Goal: Task Accomplishment & Management: Use online tool/utility

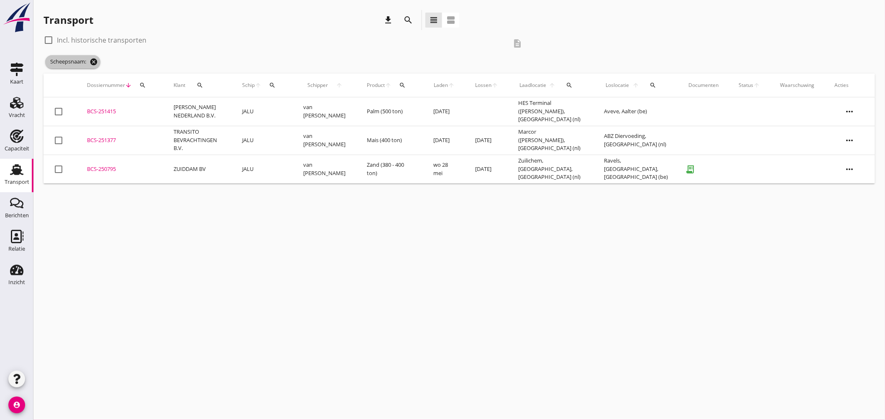
click at [96, 60] on icon "cancel" at bounding box center [94, 62] width 8 height 8
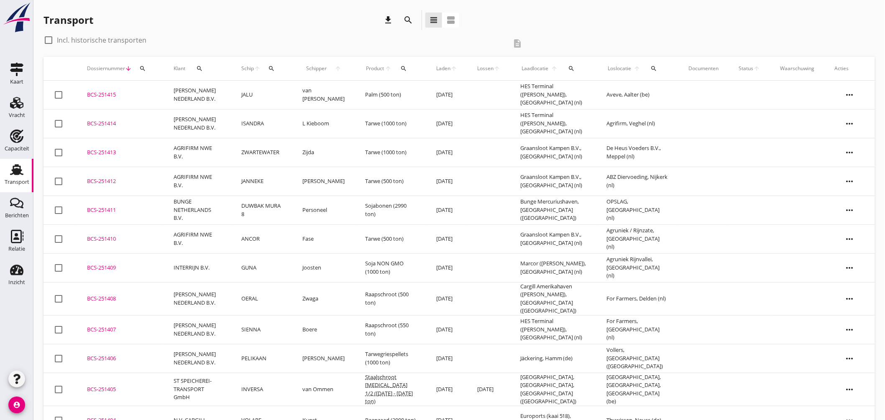
click at [275, 66] on icon "search" at bounding box center [271, 68] width 7 height 7
click at [305, 35] on div "check_box_outline_blank Incl. historische transporten" at bounding box center [274, 39] width 463 height 13
click at [275, 69] on icon "search" at bounding box center [271, 68] width 7 height 7
click at [323, 93] on input "Zoek op (scheeps)naam" at bounding box center [317, 92] width 87 height 13
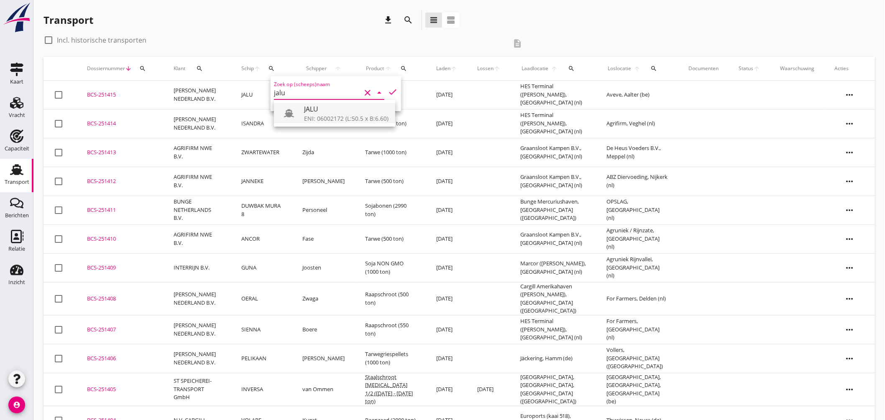
click at [327, 111] on div "JALU" at bounding box center [346, 109] width 84 height 10
click at [391, 90] on icon "check" at bounding box center [393, 92] width 10 height 10
type input "JALU"
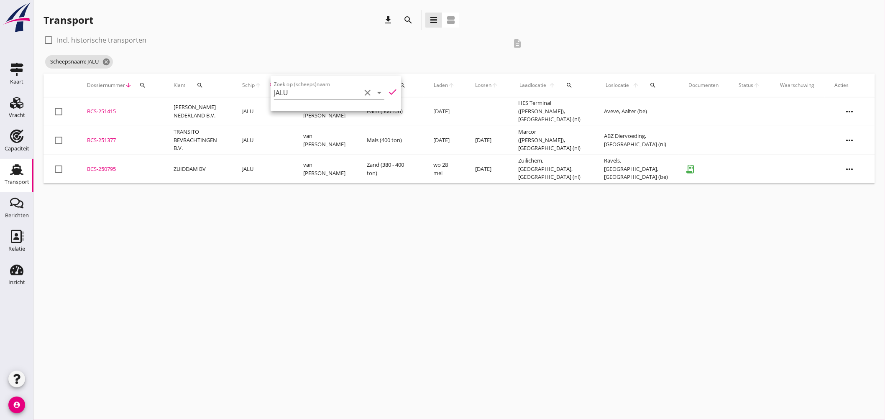
click at [402, 192] on div "Transport download search view_headline view_agenda check_box_outline_blank Inc…" at bounding box center [459, 97] width 852 height 194
click at [109, 138] on div "BCS-251377" at bounding box center [120, 140] width 67 height 8
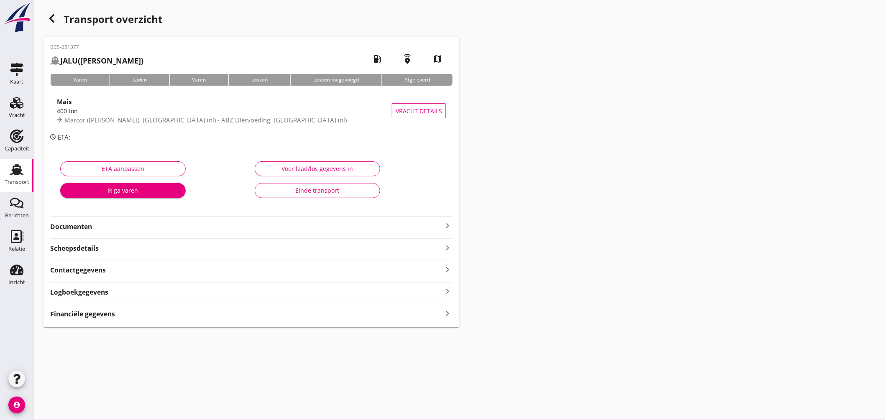
click at [448, 222] on icon "keyboard_arrow_right" at bounding box center [448, 226] width 10 height 10
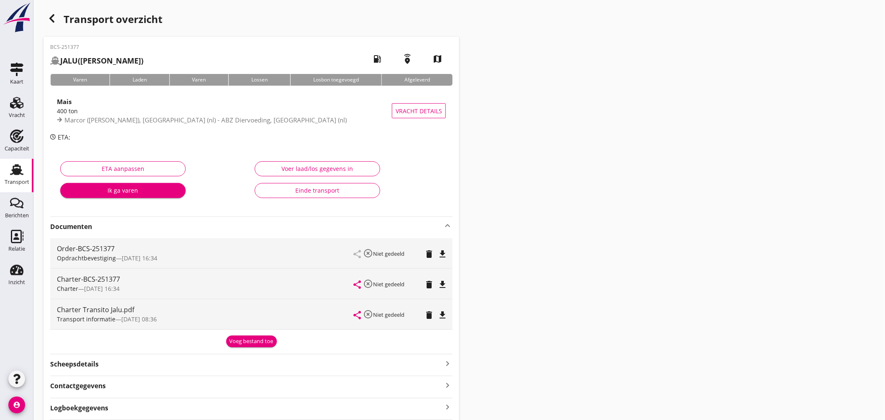
click at [442, 287] on icon "file_download" at bounding box center [442, 285] width 10 height 10
click at [20, 166] on use at bounding box center [16, 169] width 13 height 11
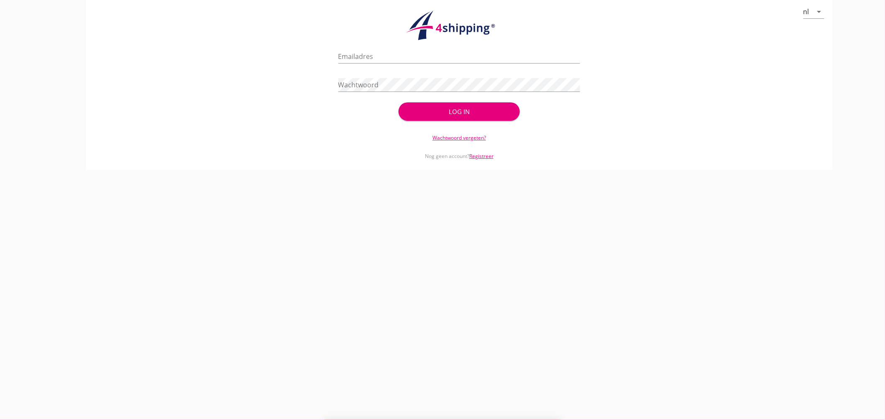
type input "jasper@stoffersbevrachtingen.nl"
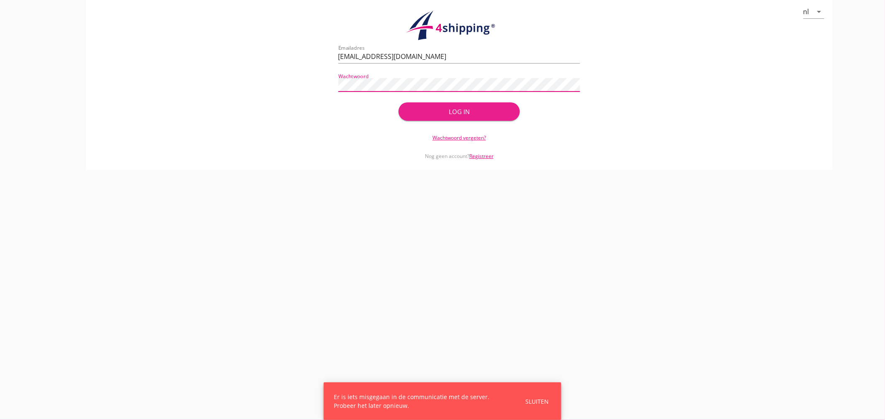
click at [454, 112] on div "Log in" at bounding box center [459, 112] width 94 height 10
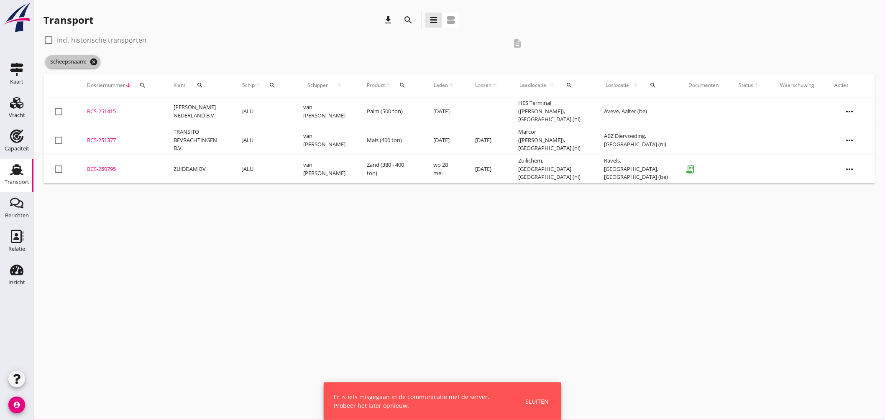
click at [97, 63] on icon "cancel" at bounding box center [94, 62] width 8 height 8
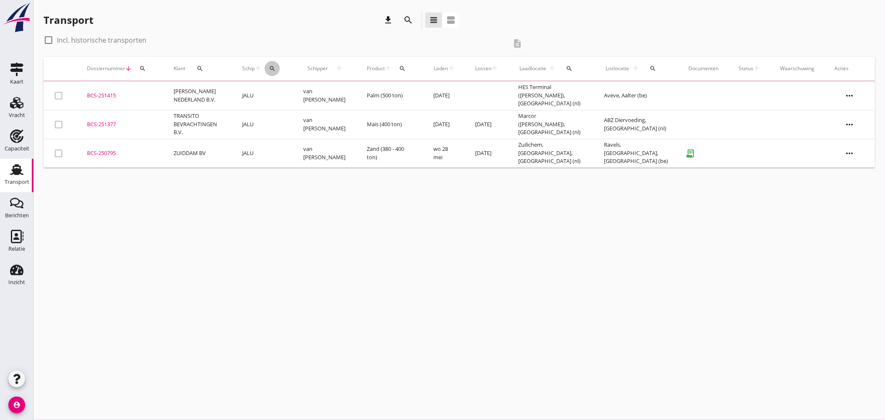
click at [274, 67] on icon "search" at bounding box center [272, 68] width 7 height 7
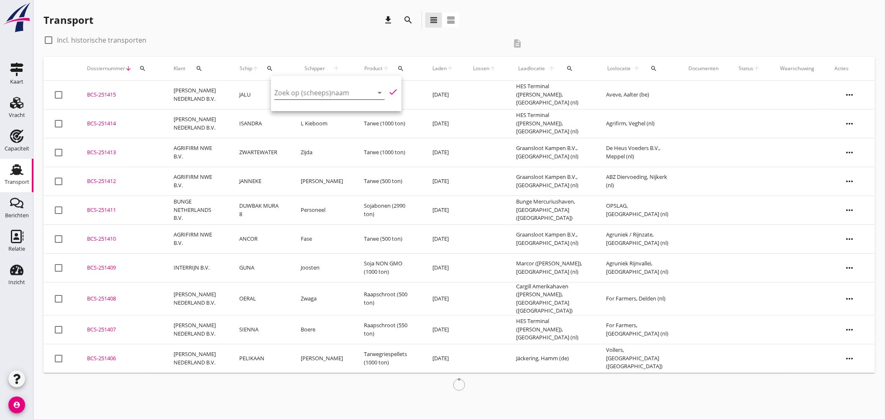
click at [331, 93] on input "Zoek op (scheeps)naam" at bounding box center [317, 92] width 87 height 13
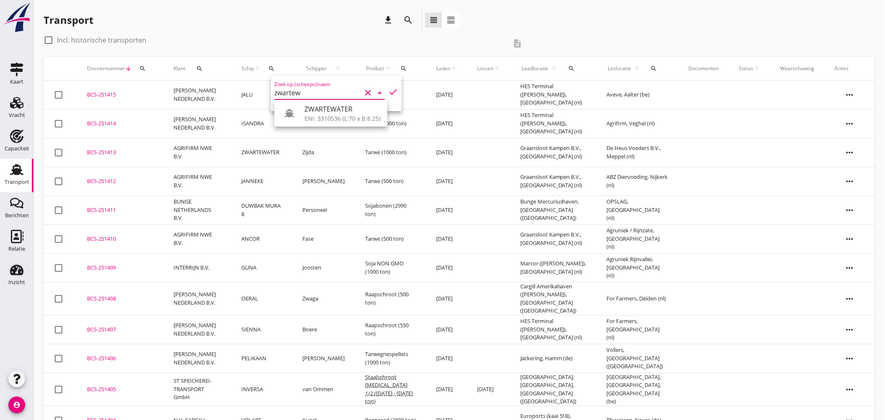
click at [333, 110] on div "ZWARTEWATER" at bounding box center [342, 109] width 76 height 10
click at [390, 90] on icon "check" at bounding box center [393, 92] width 10 height 10
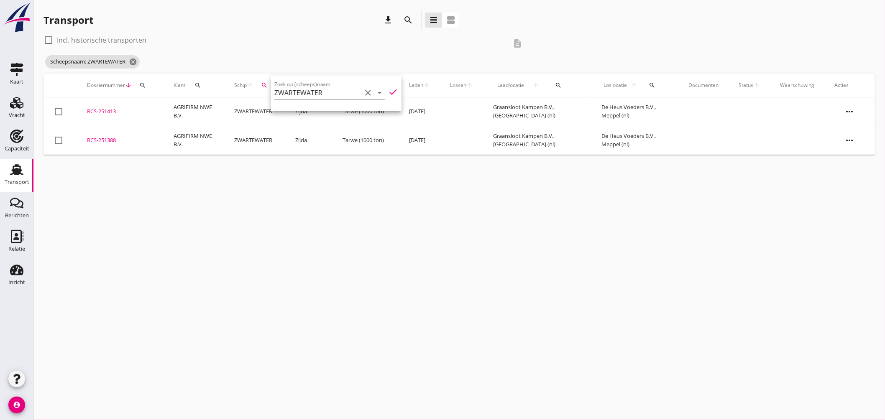
click at [397, 203] on div "cancel You are impersonating another user. Transport download search view_headl…" at bounding box center [459, 210] width 852 height 420
drag, startPoint x: 136, startPoint y: 61, endPoint x: 141, endPoint y: 63, distance: 6.0
click at [136, 63] on icon "cancel" at bounding box center [133, 62] width 8 height 8
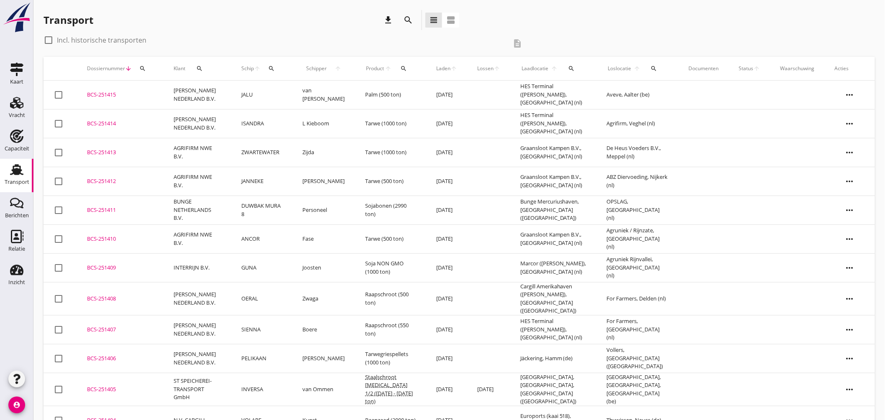
click at [275, 65] on icon "search" at bounding box center [271, 68] width 7 height 7
click at [295, 92] on input "Zoek op (scheeps)naam" at bounding box center [317, 92] width 87 height 13
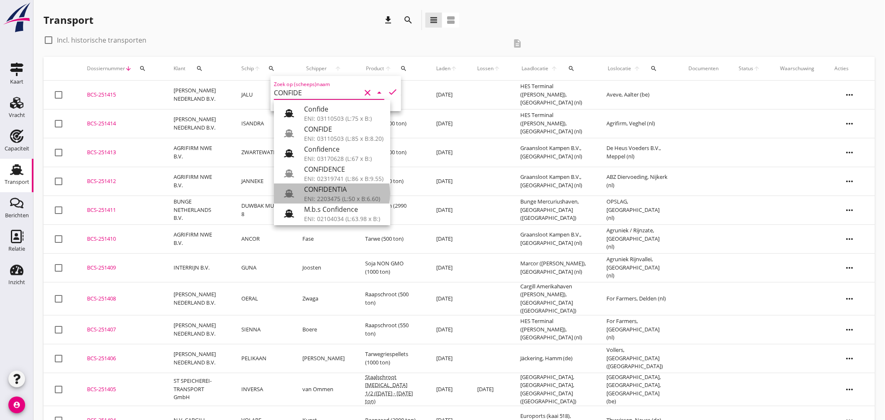
click at [343, 200] on div "ENI: 2203475 (L:50 x B:6.60)" at bounding box center [343, 198] width 79 height 9
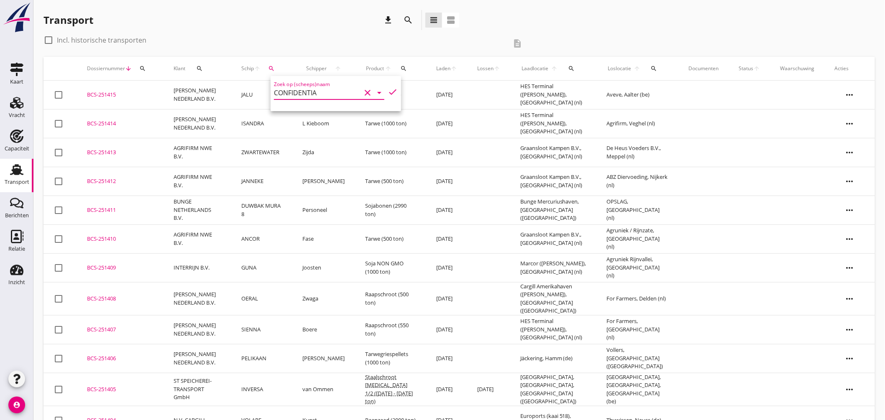
click at [388, 93] on icon "check" at bounding box center [393, 92] width 10 height 10
type input "CONFIDENTIA"
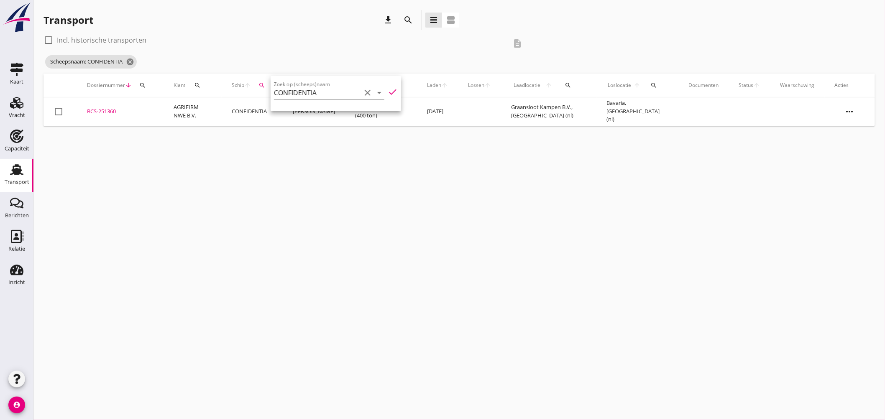
click at [386, 164] on div "cancel You are impersonating another user. Transport download search view_headl…" at bounding box center [459, 210] width 852 height 420
click at [129, 61] on icon "cancel" at bounding box center [130, 62] width 8 height 8
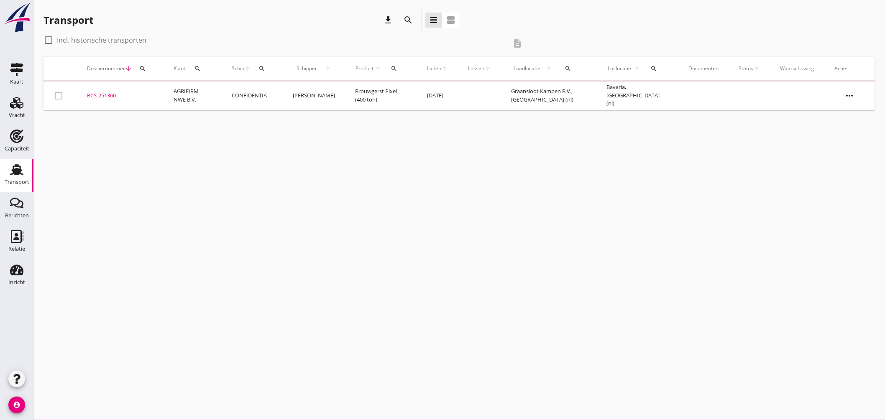
click at [201, 69] on icon "search" at bounding box center [197, 68] width 7 height 7
click at [212, 88] on input "Zoeken op opdrachtgever..." at bounding box center [235, 92] width 87 height 13
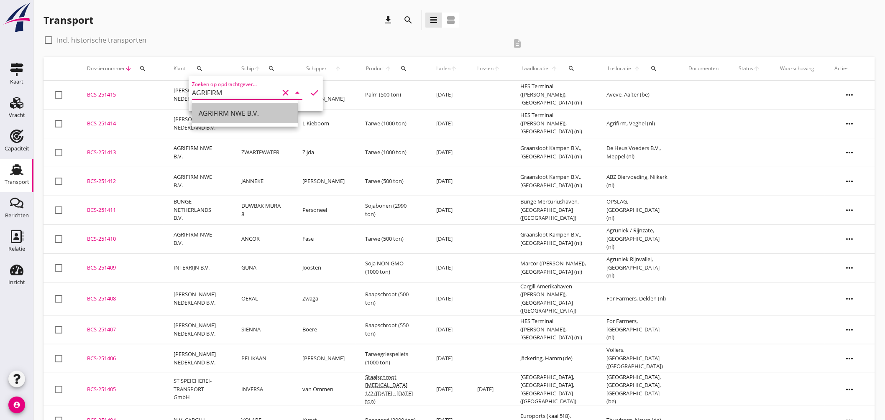
click at [214, 113] on div "AGRIFIRM NWE B.V." at bounding box center [245, 113] width 92 height 10
type input "AGRIFIRM NWE B.V."
click at [311, 90] on icon "check" at bounding box center [315, 93] width 10 height 10
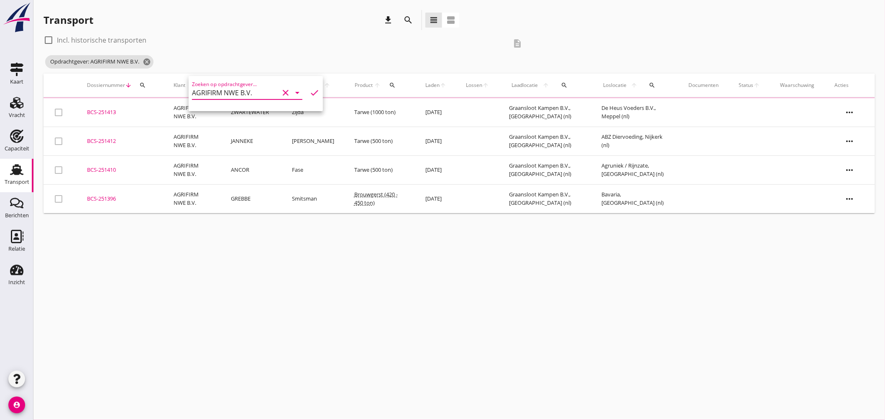
click at [282, 233] on div "cancel You are impersonating another user. Transport download search view_headl…" at bounding box center [459, 210] width 852 height 420
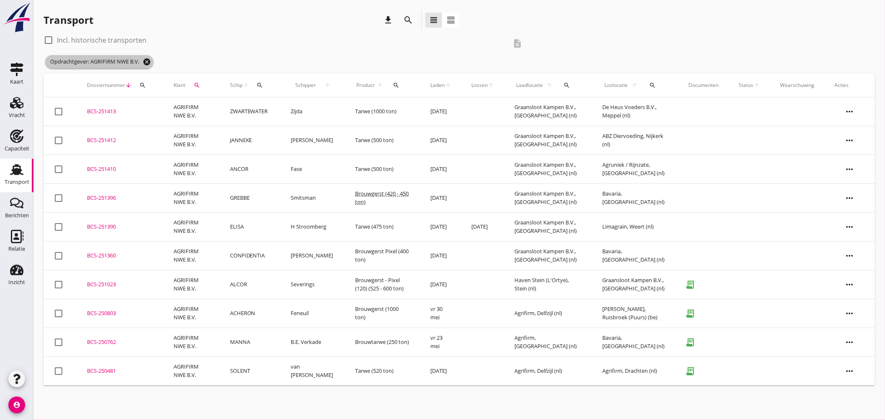
click at [148, 63] on icon "cancel" at bounding box center [147, 62] width 8 height 8
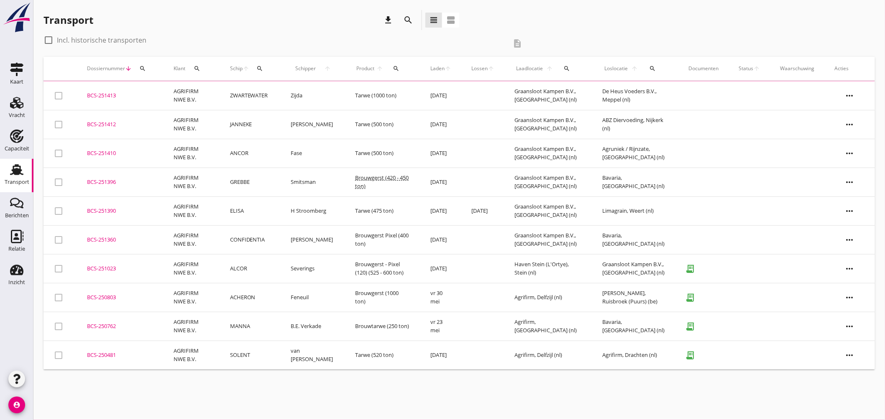
click at [657, 66] on div "search" at bounding box center [652, 68] width 19 height 7
click at [680, 88] on input "text" at bounding box center [702, 92] width 87 height 13
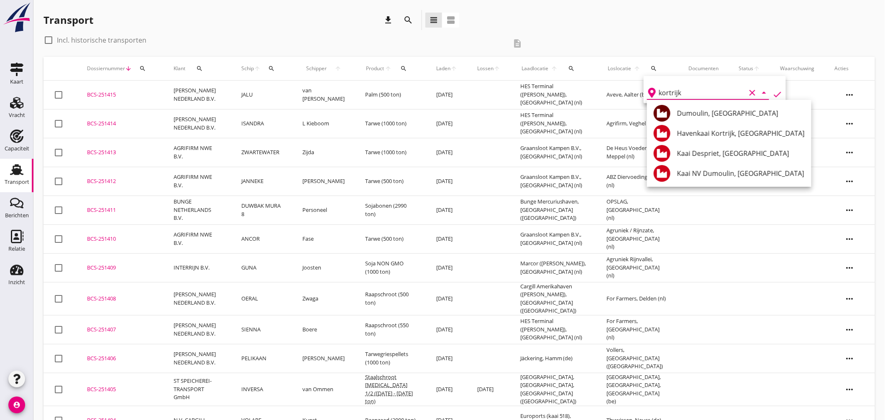
click at [718, 115] on div "Dumoulin, Kortrijk" at bounding box center [741, 113] width 128 height 10
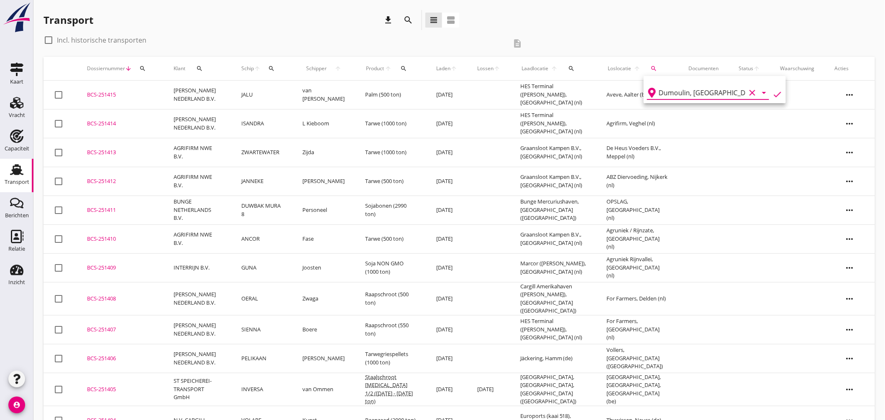
click at [773, 93] on icon "check" at bounding box center [778, 95] width 10 height 10
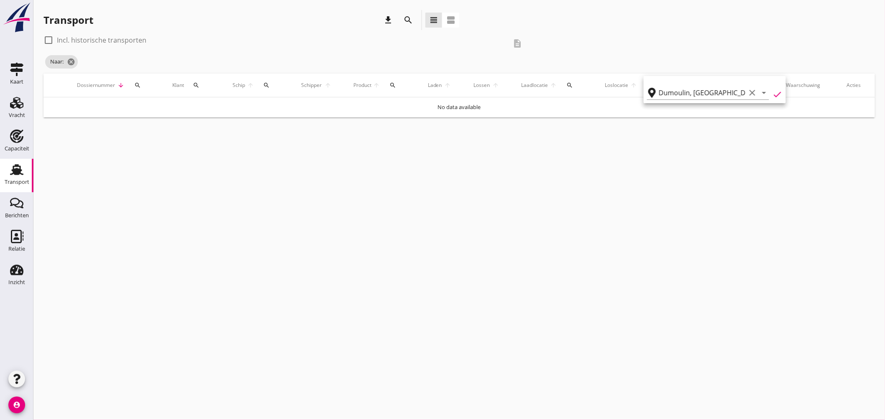
type input "Dumoulin"
click at [93, 40] on label "Incl. historische transporten" at bounding box center [102, 40] width 90 height 8
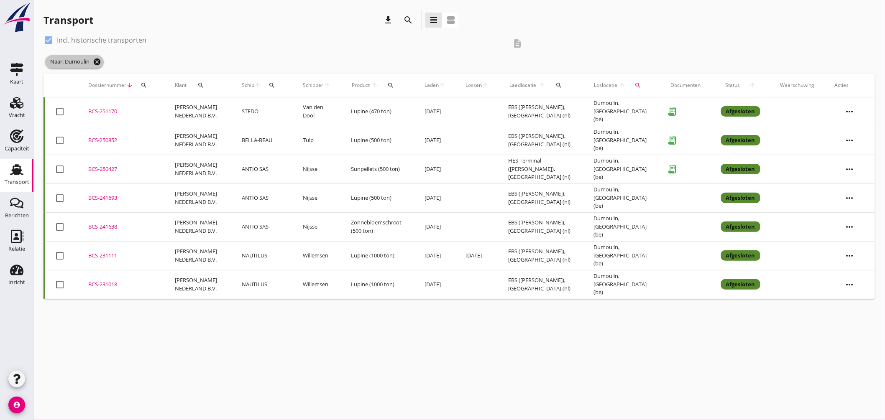
click at [97, 59] on icon "cancel" at bounding box center [97, 62] width 8 height 8
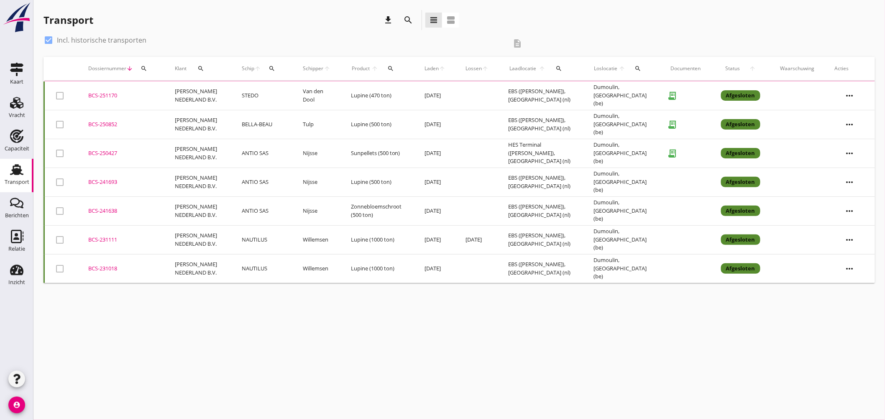
click at [55, 37] on div at bounding box center [48, 40] width 14 height 14
checkbox input "false"
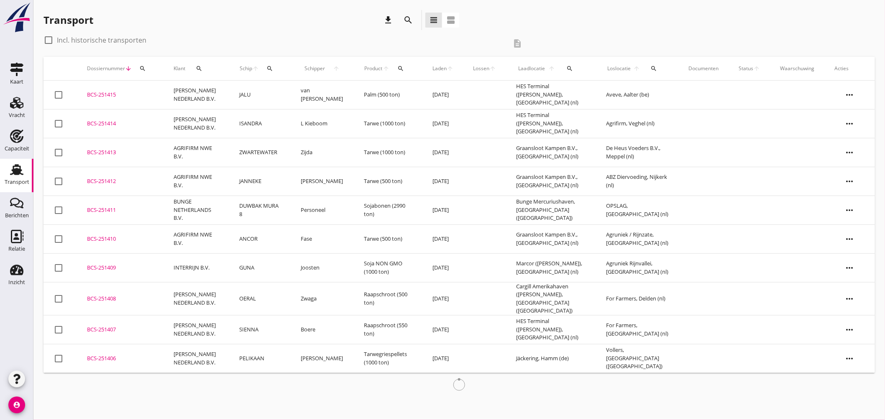
click at [268, 69] on icon "search" at bounding box center [269, 68] width 7 height 7
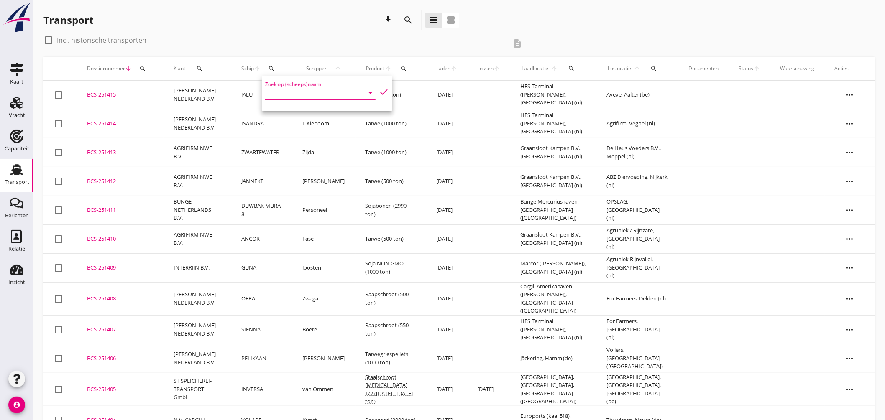
click at [290, 95] on input "Zoek op (scheeps)naam" at bounding box center [308, 92] width 87 height 13
click at [306, 110] on div "BRABANT" at bounding box center [334, 109] width 79 height 10
click at [382, 91] on icon "check" at bounding box center [384, 92] width 10 height 10
type input "BRABANT"
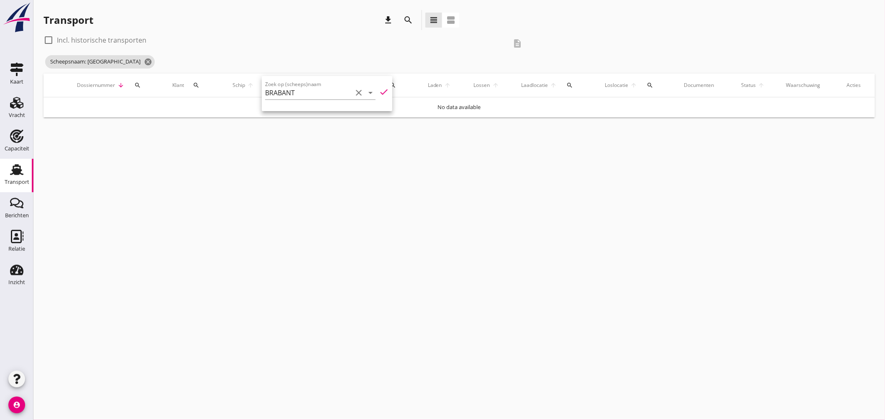
click at [102, 42] on label "Incl. historische transporten" at bounding box center [102, 40] width 90 height 8
checkbox input "true"
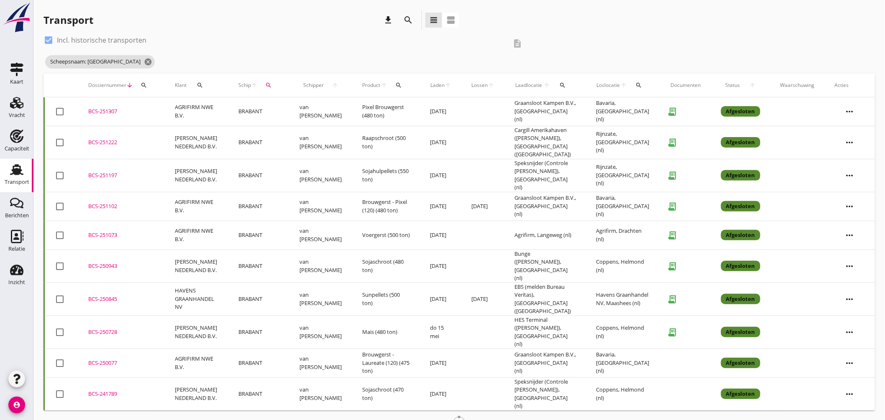
click at [637, 84] on icon "search" at bounding box center [639, 85] width 7 height 7
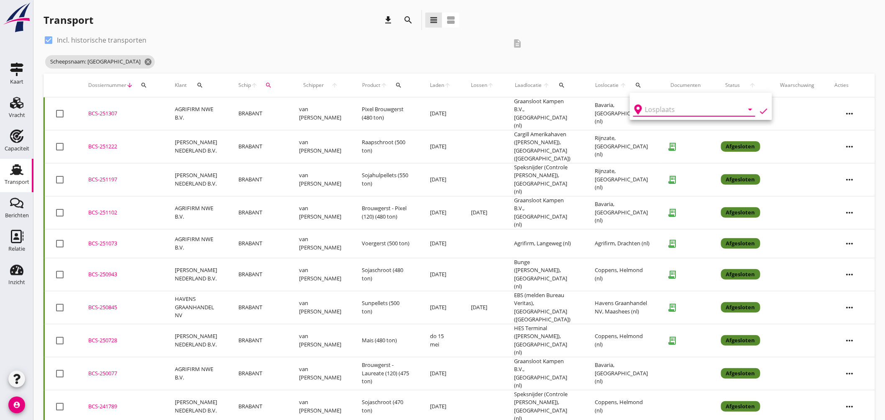
click at [658, 109] on input "text" at bounding box center [688, 109] width 87 height 13
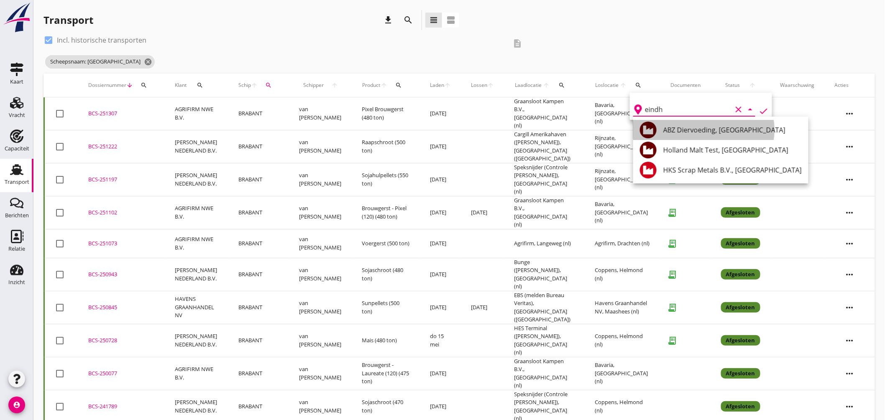
click at [721, 130] on div "ABZ Diervoeding, Eindhoven" at bounding box center [732, 130] width 138 height 10
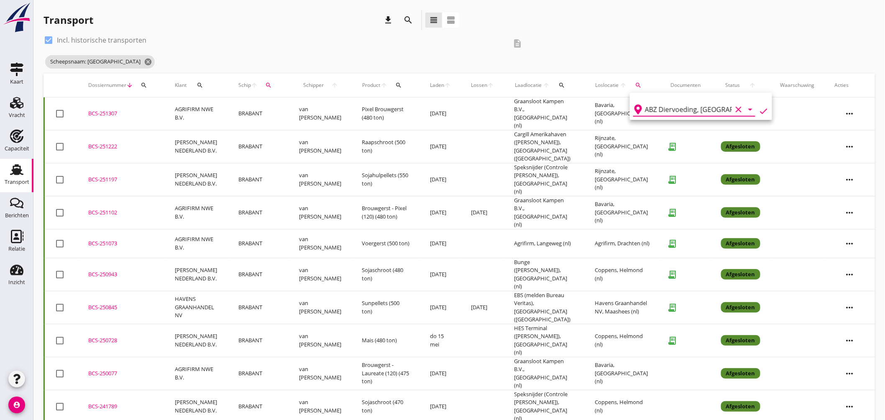
click at [762, 107] on icon "check" at bounding box center [764, 111] width 10 height 10
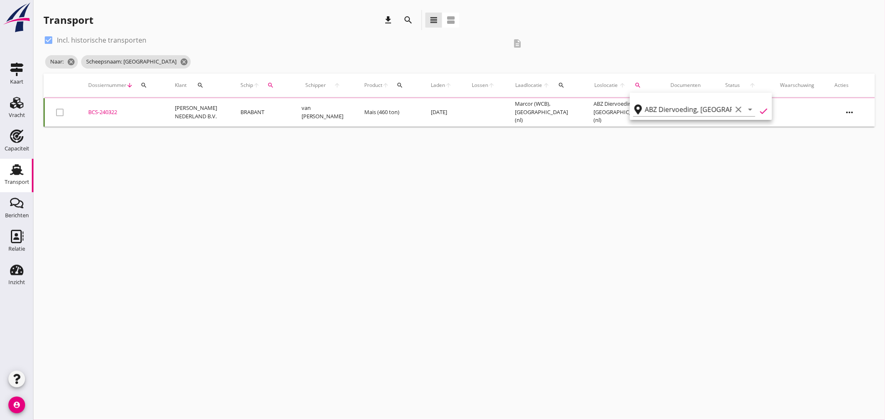
type input "ABZ Diervoeding"
click at [493, 183] on div "cancel You are impersonating another user. Transport download search view_headl…" at bounding box center [459, 210] width 852 height 420
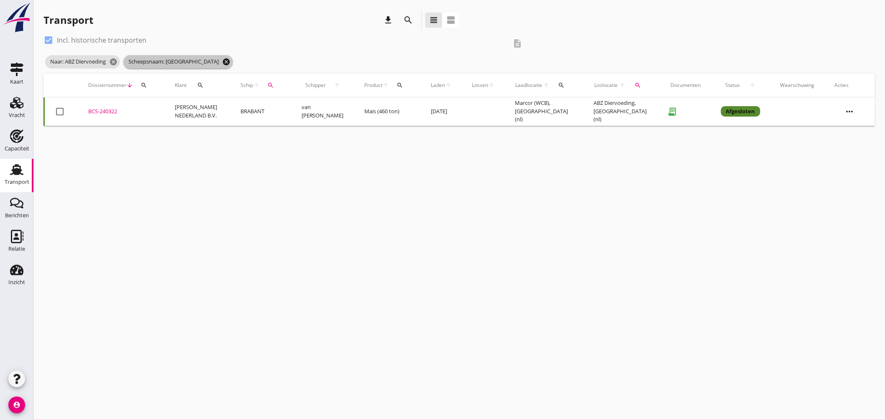
click at [222, 61] on icon "cancel" at bounding box center [226, 62] width 8 height 8
click at [114, 62] on icon "cancel" at bounding box center [113, 62] width 8 height 8
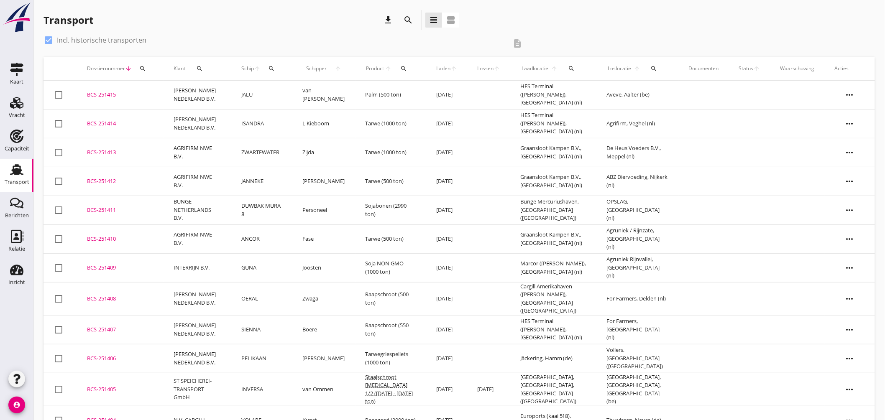
click at [275, 72] on icon "search" at bounding box center [271, 68] width 7 height 7
click at [128, 43] on label "Incl. historische transporten" at bounding box center [102, 40] width 90 height 8
checkbox input "false"
click at [275, 69] on icon "search" at bounding box center [271, 68] width 7 height 7
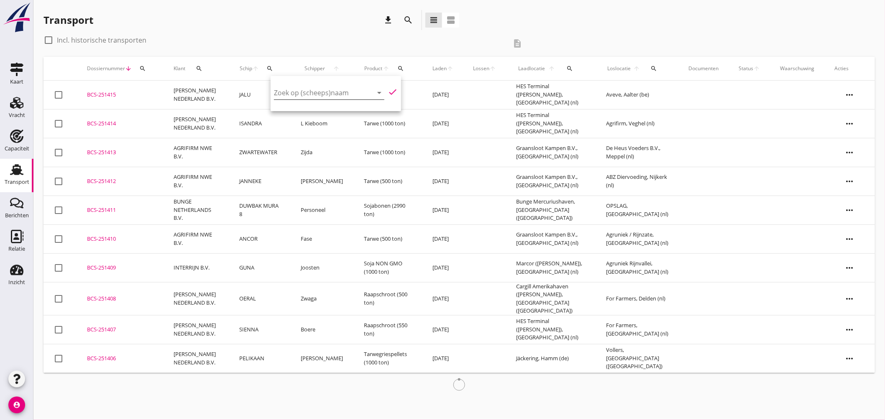
click at [310, 97] on input "Zoek op (scheeps)naam" at bounding box center [317, 92] width 87 height 13
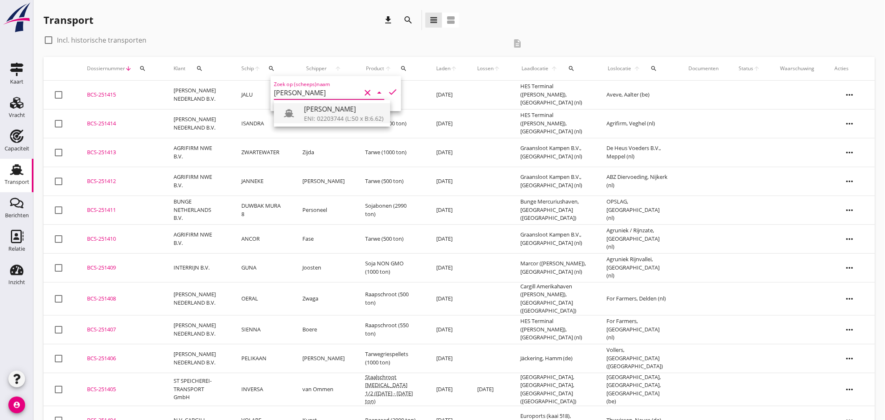
click at [311, 108] on div "ROBBIE" at bounding box center [343, 109] width 79 height 10
click at [389, 88] on icon "check" at bounding box center [393, 92] width 10 height 10
type input "ROBBIE"
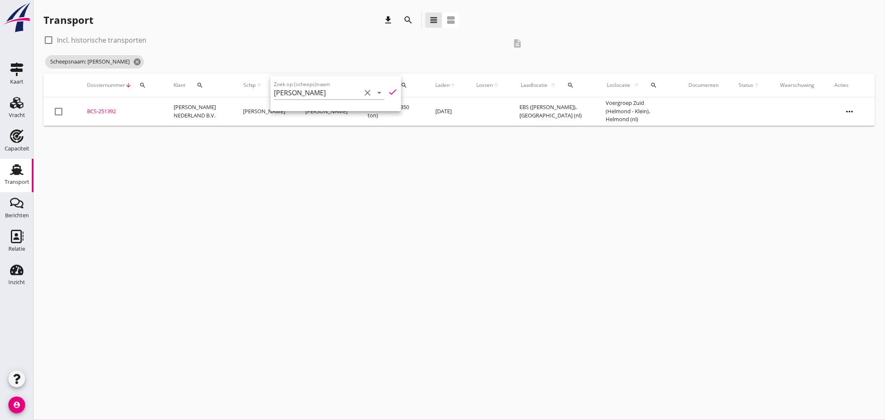
click at [235, 153] on div "cancel You are impersonating another user. Transport download search view_headl…" at bounding box center [459, 210] width 852 height 420
click at [107, 108] on div "BCS-251392" at bounding box center [120, 111] width 67 height 8
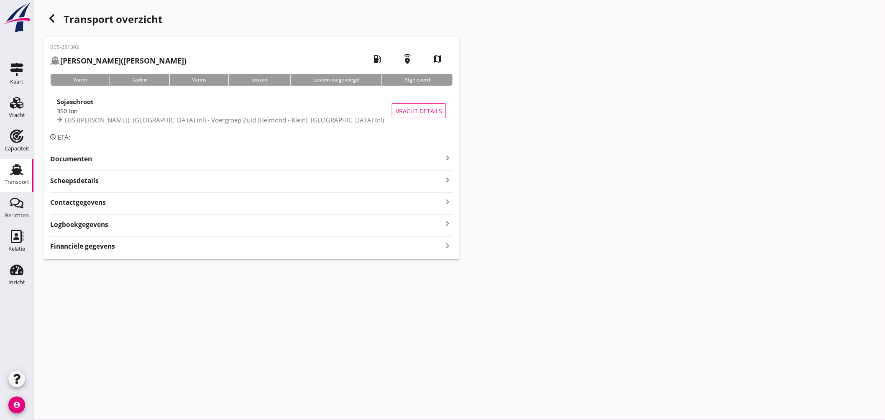
click at [447, 158] on icon "keyboard_arrow_right" at bounding box center [448, 158] width 10 height 10
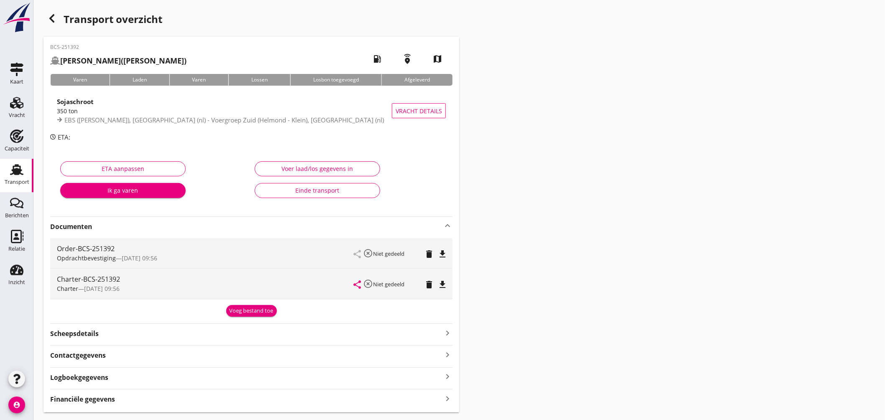
click at [20, 165] on icon "Transport" at bounding box center [16, 169] width 13 height 13
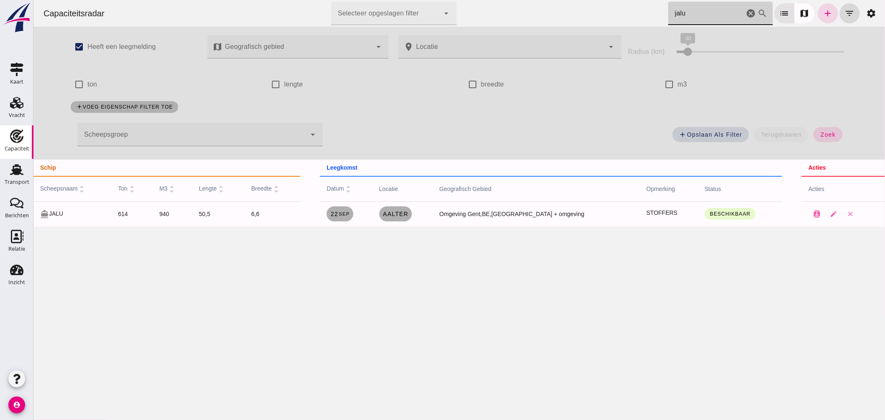
click at [746, 10] on icon "cancel" at bounding box center [751, 13] width 10 height 10
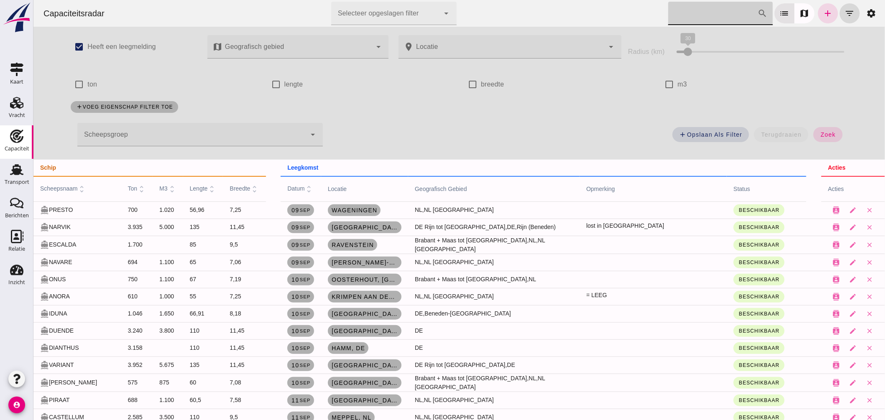
click at [271, 134] on div at bounding box center [191, 134] width 229 height 23
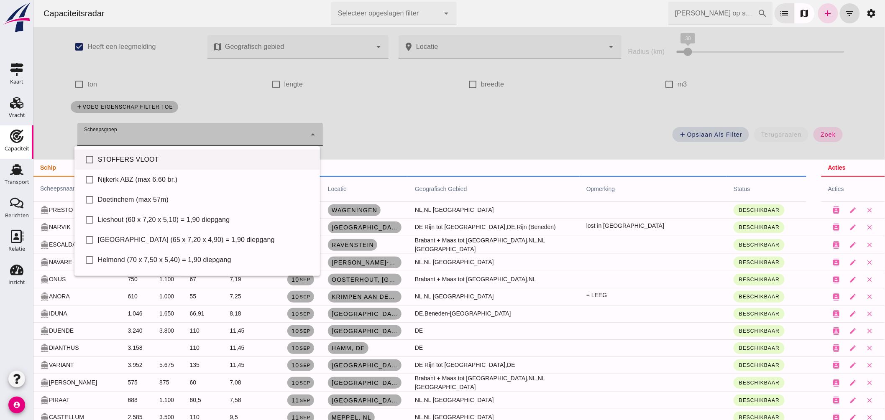
click at [229, 159] on div "STOFFERS VLOOT" at bounding box center [204, 160] width 215 height 10
type input "STOFFERS VLOOT"
checkbox input "true"
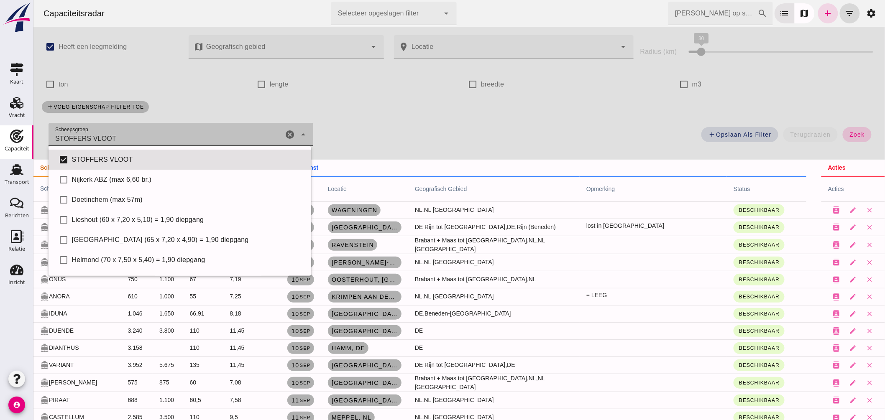
click at [849, 137] on span "zoek" at bounding box center [856, 134] width 15 height 7
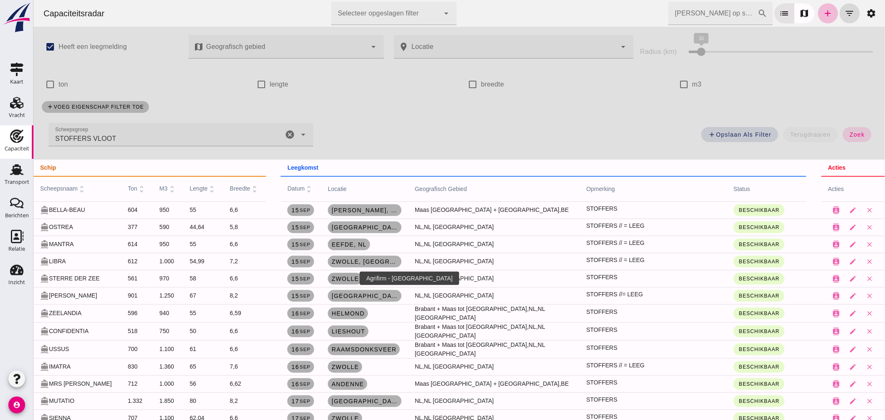
click at [348, 278] on span "Zwolle" at bounding box center [345, 279] width 28 height 7
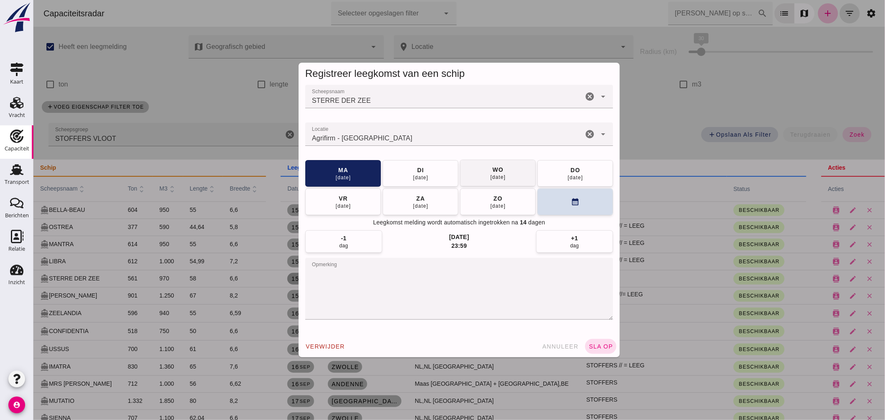
click at [481, 177] on button "wo 17 sep" at bounding box center [498, 173] width 76 height 27
click at [591, 342] on button "sla op" at bounding box center [600, 346] width 31 height 15
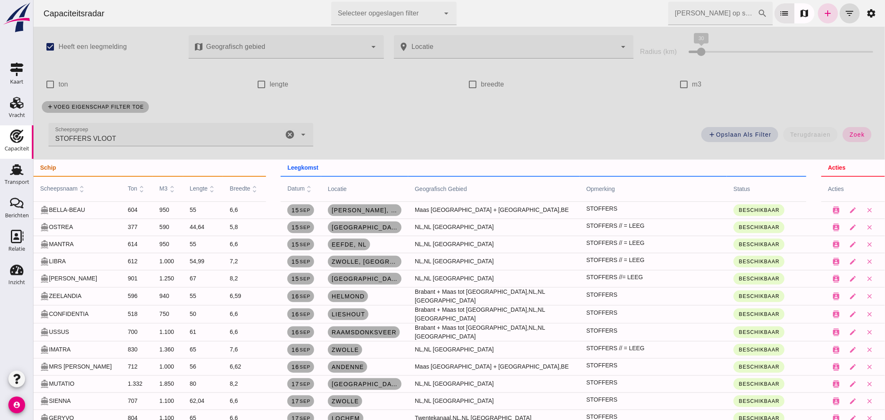
click at [289, 135] on icon "cancel" at bounding box center [289, 135] width 10 height 10
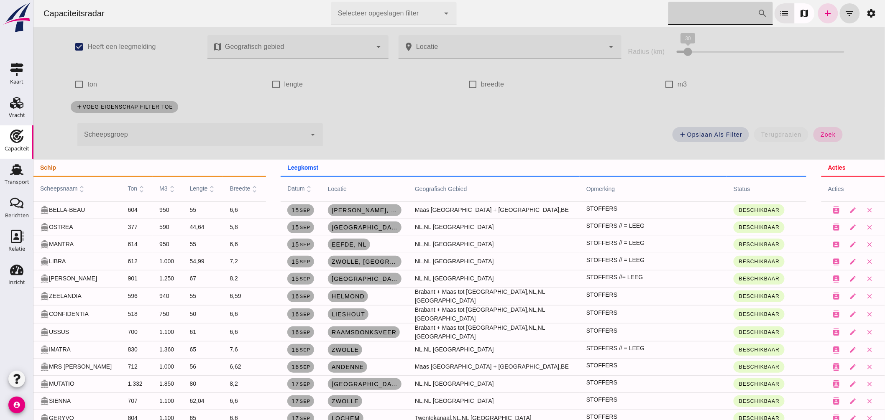
click at [687, 13] on input "Zoek op scheepsnaam" at bounding box center [713, 13] width 90 height 23
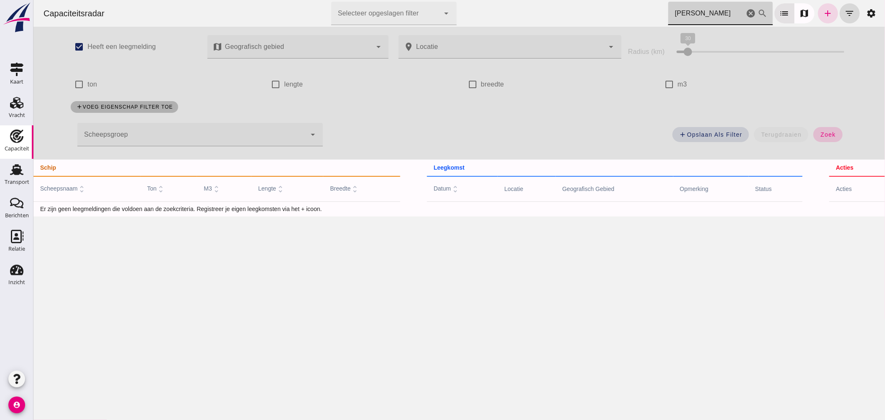
type input "teuntje"
click at [814, 130] on button "zoek" at bounding box center [827, 134] width 29 height 15
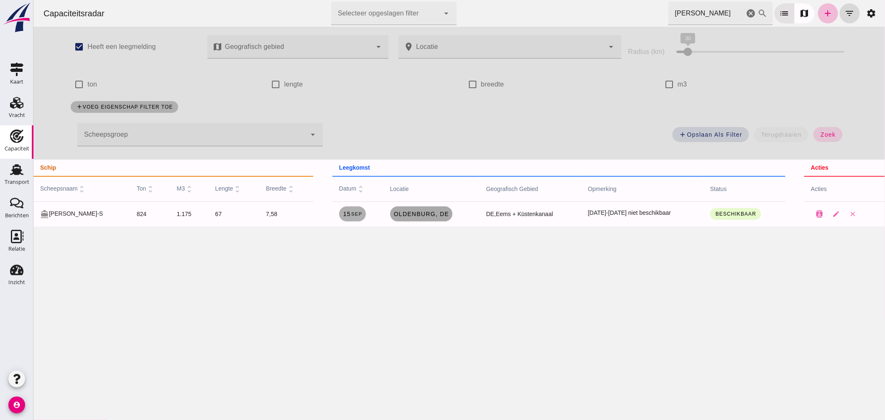
click at [407, 215] on span "Oldenburg, de" at bounding box center [421, 214] width 56 height 7
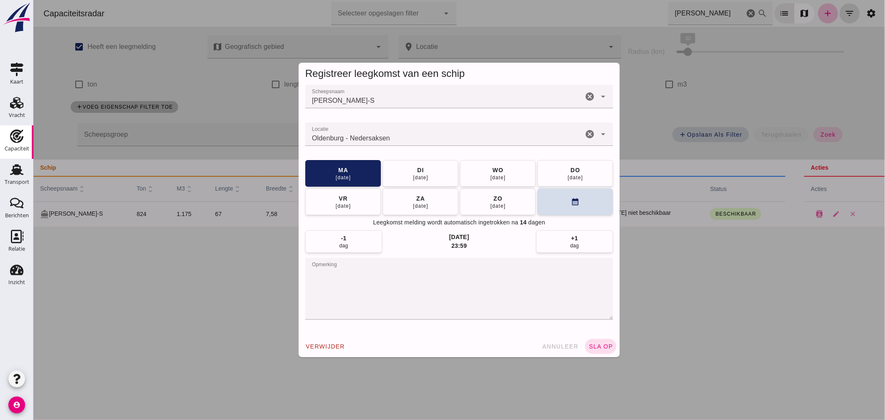
click at [453, 140] on input "Locatie" at bounding box center [444, 138] width 278 height 10
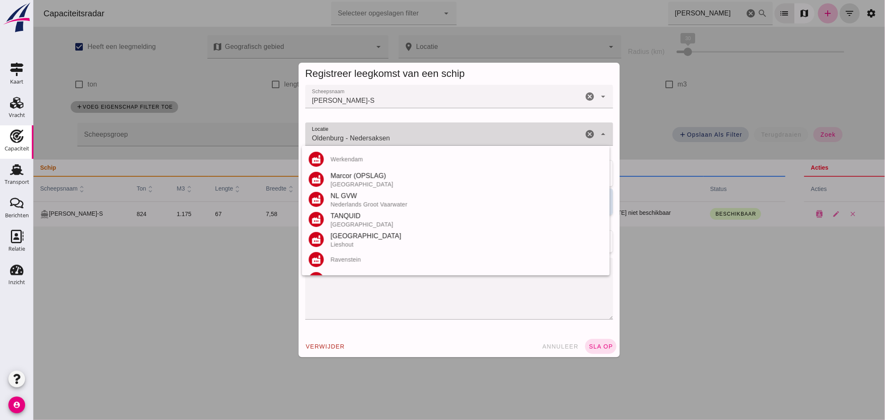
click at [453, 140] on input "Oldenburg - Nedersaksen" at bounding box center [444, 138] width 278 height 10
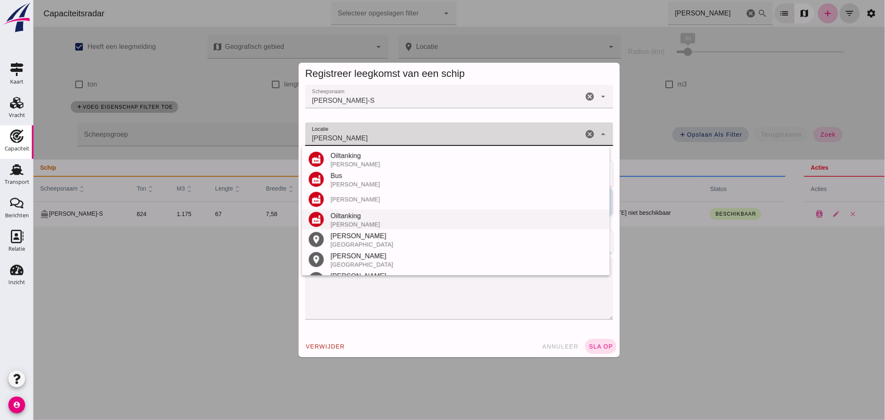
scroll to position [18, 0]
click at [356, 219] on div "Bendorf" at bounding box center [466, 219] width 273 height 10
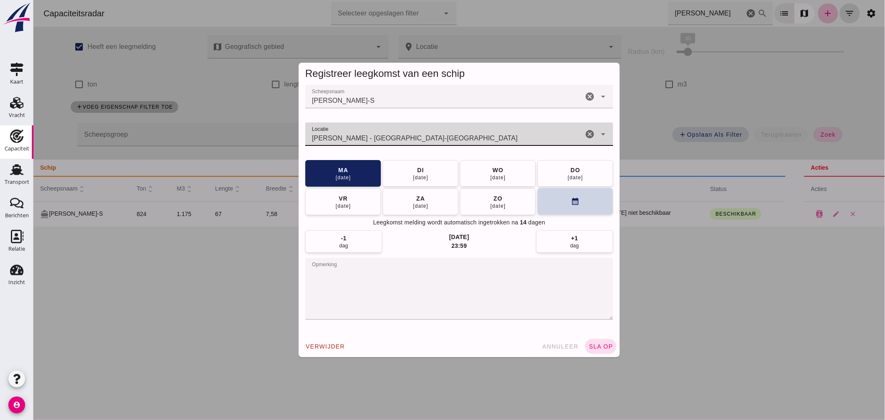
type input "Bendorf - Rijnland-Palts"
click at [550, 207] on button "calendar_month" at bounding box center [575, 201] width 76 height 27
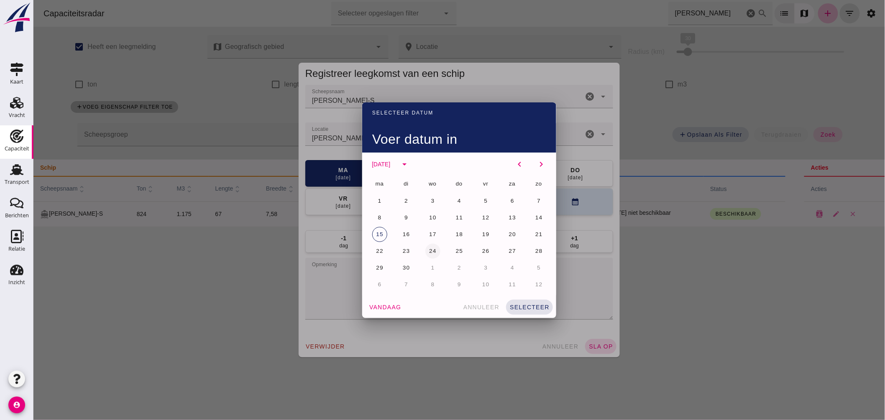
click at [428, 252] on span "24" at bounding box center [432, 251] width 8 height 6
click at [522, 303] on button "selecteer" at bounding box center [529, 307] width 47 height 15
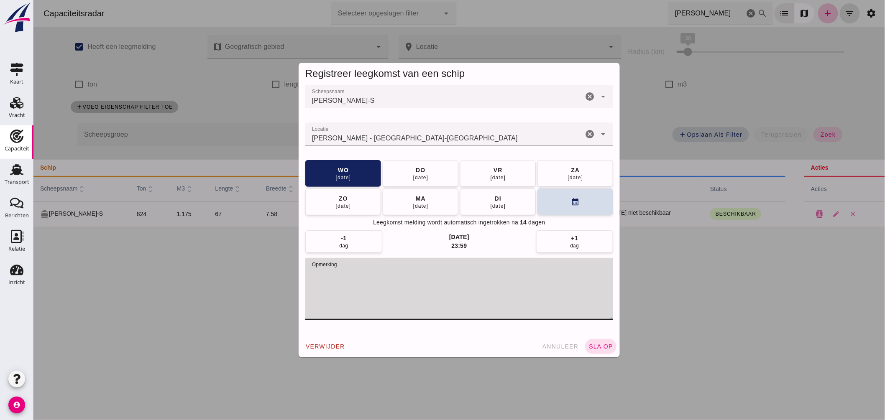
drag, startPoint x: 307, startPoint y: 272, endPoint x: 466, endPoint y: 290, distance: 159.5
click at [466, 290] on textarea "opmerking" at bounding box center [459, 289] width 308 height 62
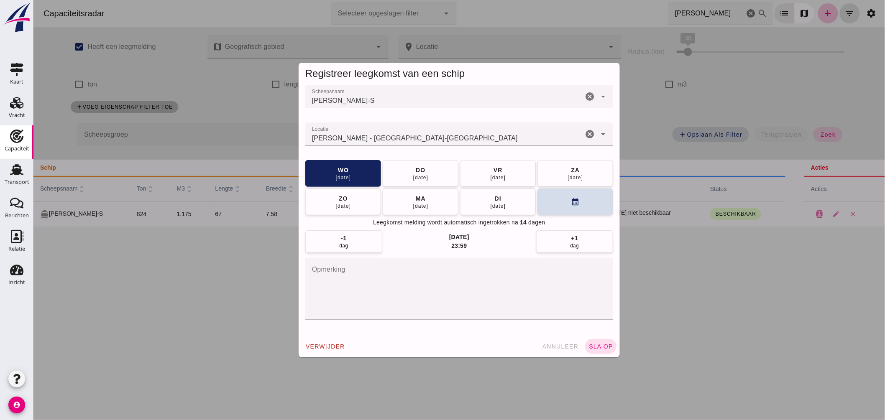
click at [614, 344] on div "verwijder annuleer sla op" at bounding box center [458, 347] width 321 height 22
click at [604, 345] on span "sla op" at bounding box center [600, 346] width 25 height 7
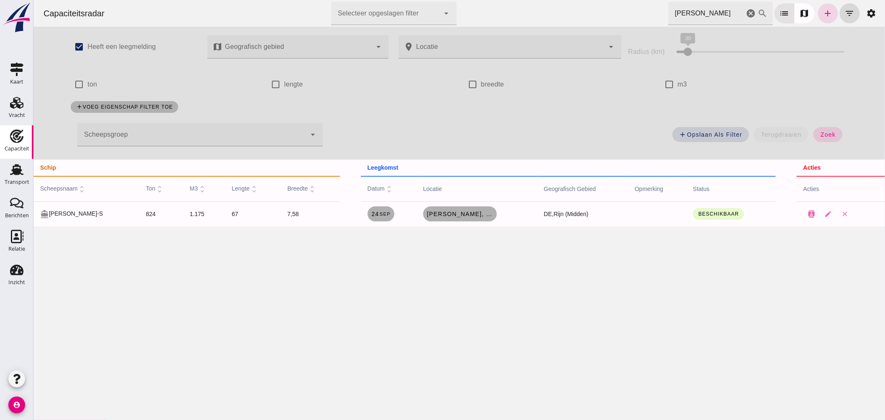
click at [746, 14] on icon "cancel" at bounding box center [751, 13] width 10 height 10
click at [262, 134] on div at bounding box center [191, 134] width 229 height 23
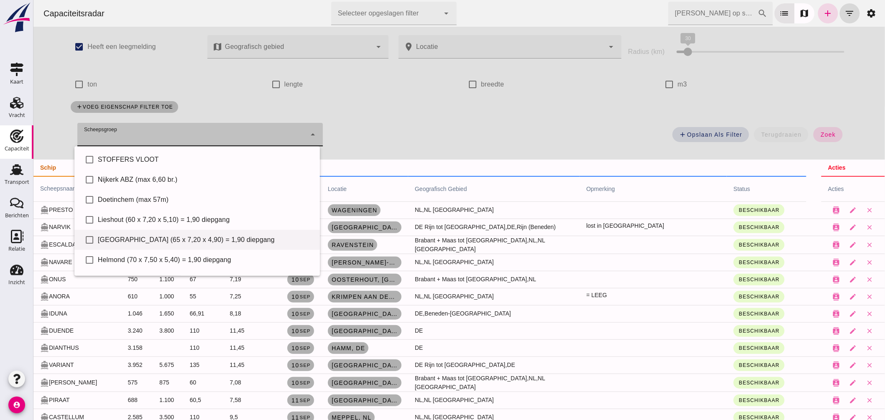
click at [174, 241] on div "Eindhoven (65 x 7,20 x 4,90) = 1,90 diepgang" at bounding box center [204, 240] width 215 height 10
type input "Eindhoven (65 x 7,20 x 4,90) = 1,90 diepgang"
checkbox input "true"
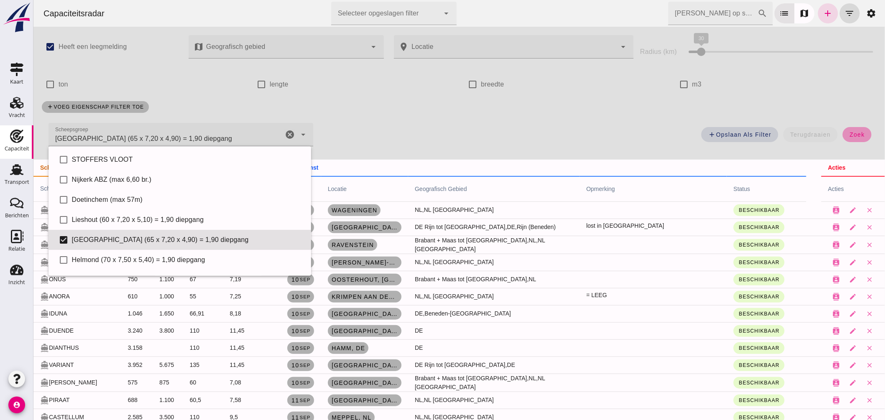
click at [850, 128] on button "zoek" at bounding box center [856, 134] width 29 height 15
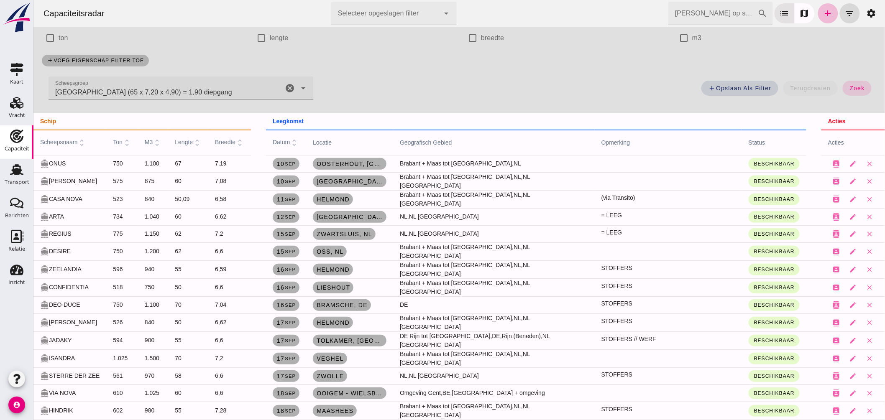
scroll to position [0, 0]
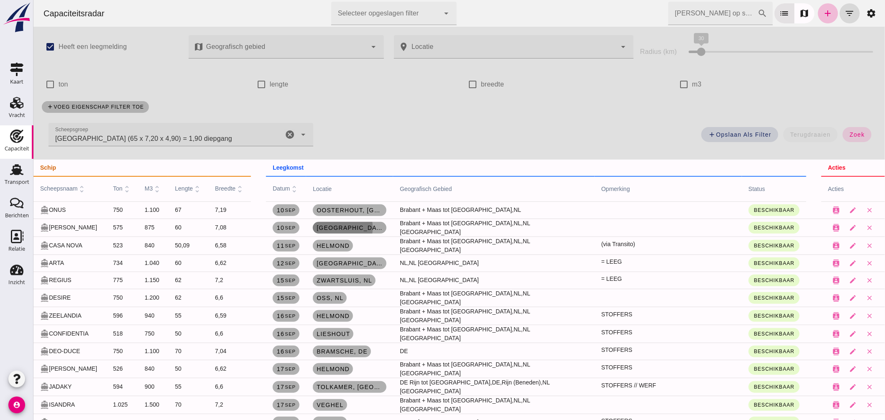
click at [369, 227] on span "Eindhoven, nl" at bounding box center [349, 228] width 67 height 7
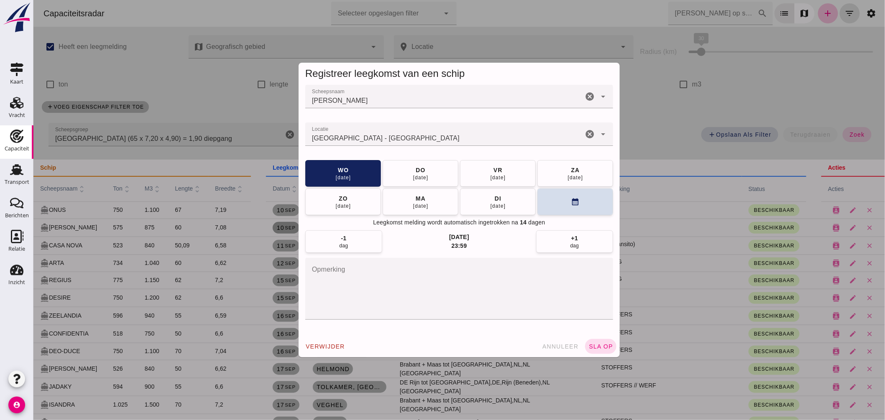
click at [409, 136] on input "Locatie" at bounding box center [444, 138] width 278 height 10
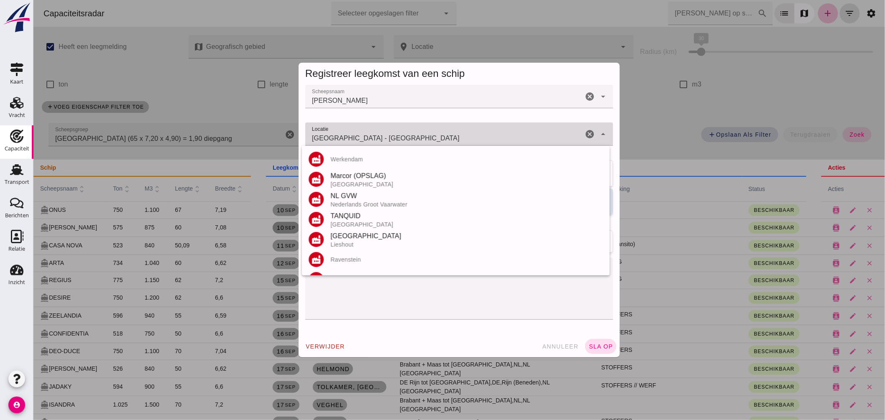
click at [409, 136] on input "Eindhoven - Noord-Brabant" at bounding box center [444, 138] width 278 height 10
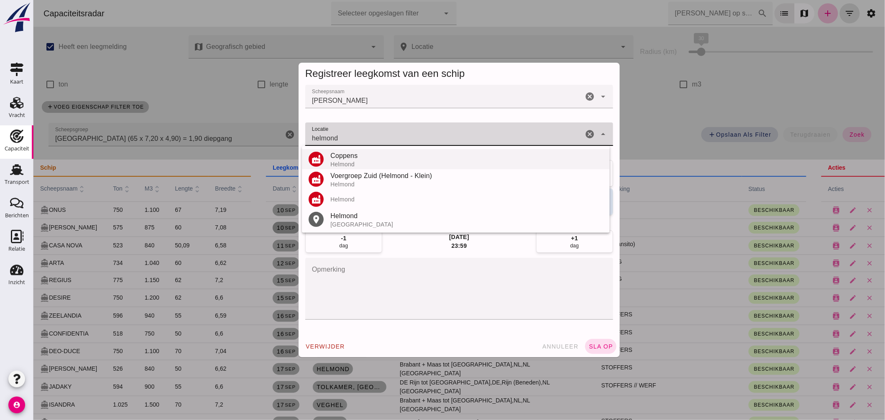
click at [351, 161] on div "Helmond" at bounding box center [466, 164] width 273 height 7
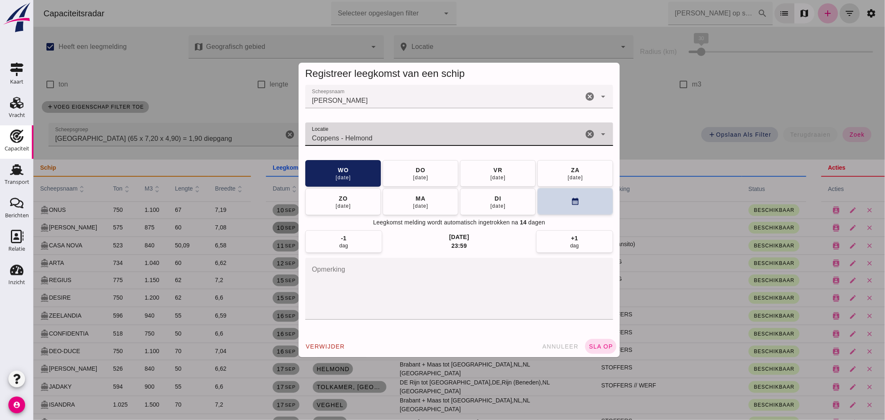
type input "Coppens - Helmond"
click at [557, 192] on button "calendar_month" at bounding box center [575, 201] width 76 height 27
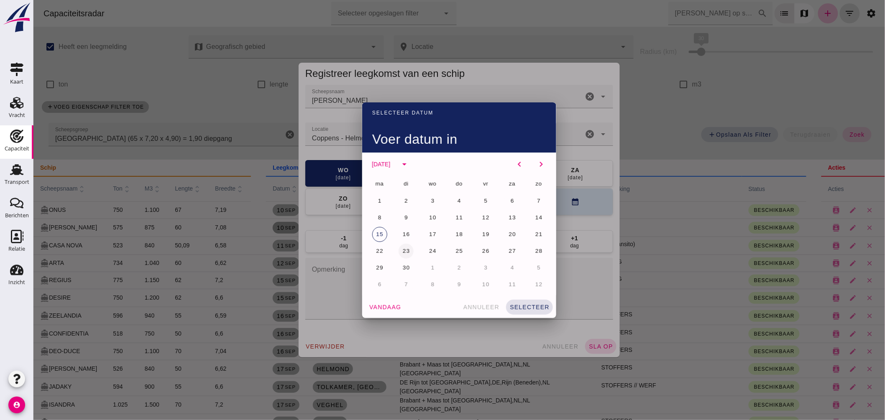
click at [402, 247] on button "23" at bounding box center [405, 251] width 15 height 15
click at [532, 308] on span "selecteer" at bounding box center [529, 307] width 40 height 7
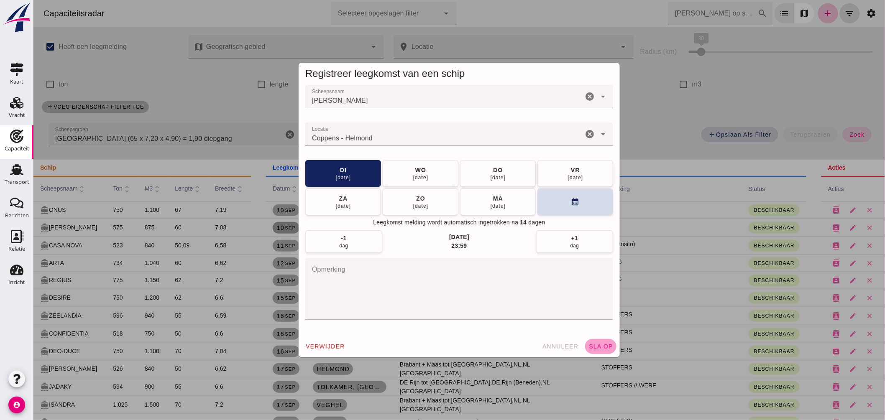
click at [603, 346] on span "sla op" at bounding box center [600, 346] width 25 height 7
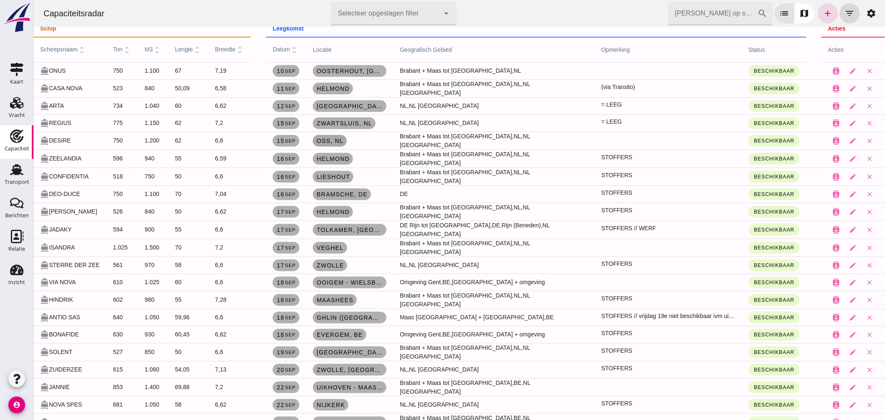
scroll to position [186, 0]
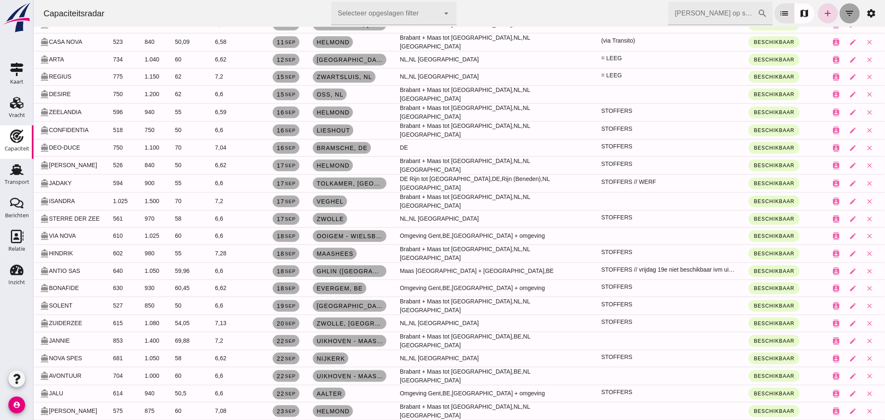
click at [844, 15] on icon "filter_list" at bounding box center [849, 13] width 10 height 10
click at [845, 17] on icon "filter_list" at bounding box center [849, 13] width 10 height 10
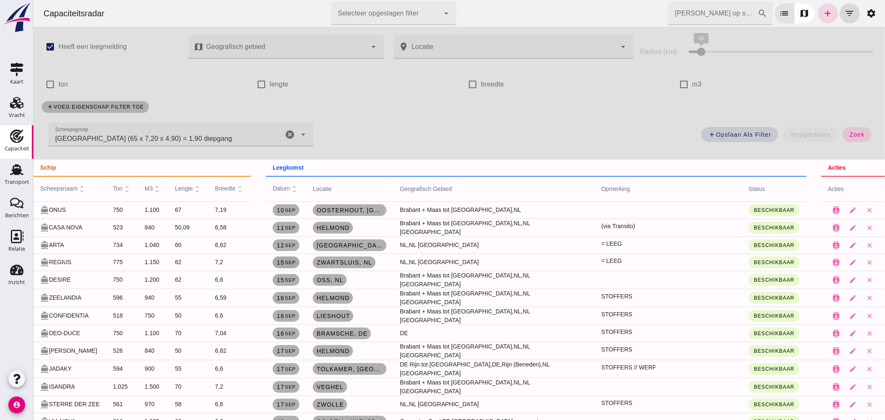
scroll to position [93, 0]
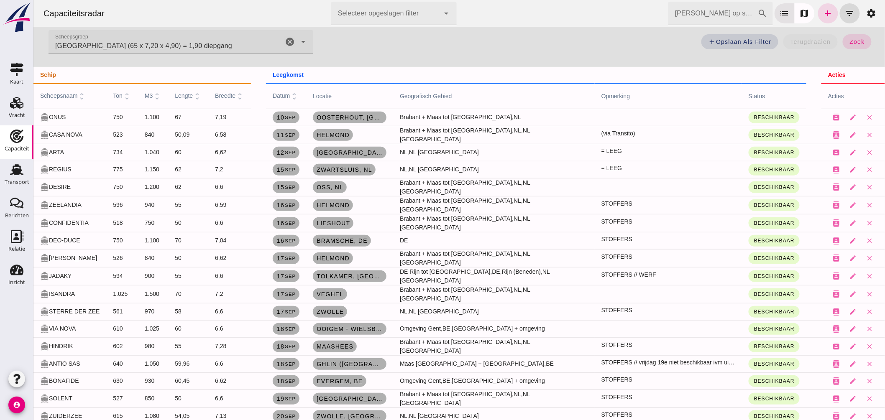
click at [279, 32] on div "Eindhoven (65 x 7,20 x 4,90) = 1,90 diepgang Eindhoven (65 x 7,20 x 4,90) = 1,9…" at bounding box center [165, 41] width 235 height 23
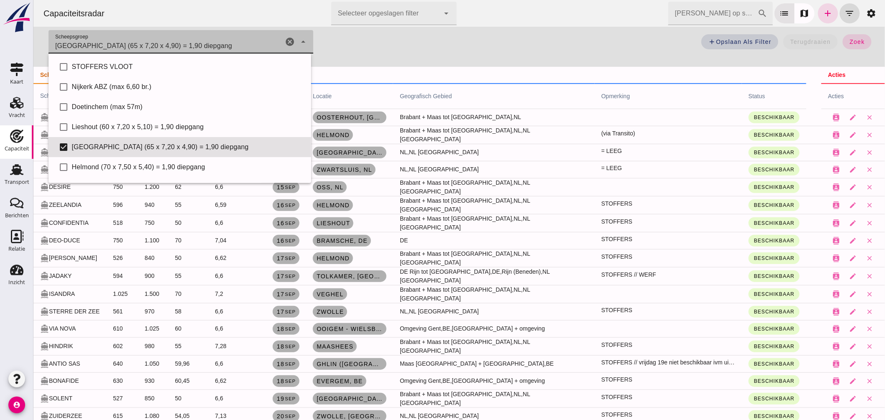
scroll to position [57, 0]
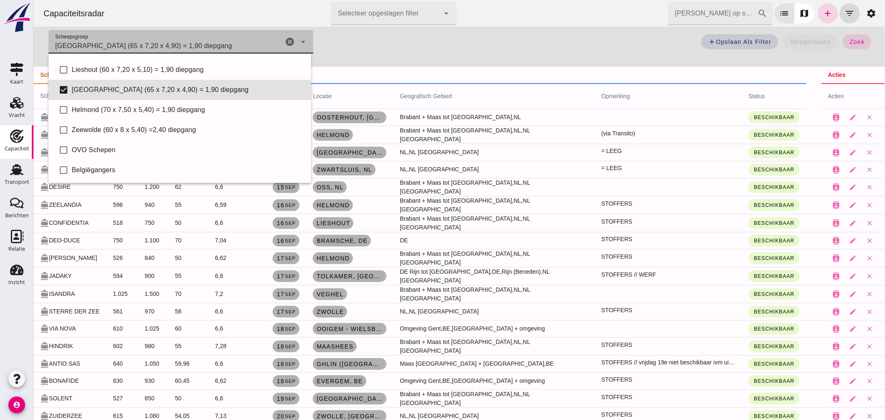
click at [281, 36] on div "Scheepsgroep Scheepsgroep Eindhoven (65 x 7,20 x 4,90) = 1,90 diepgang Eindhove…" at bounding box center [180, 41] width 265 height 23
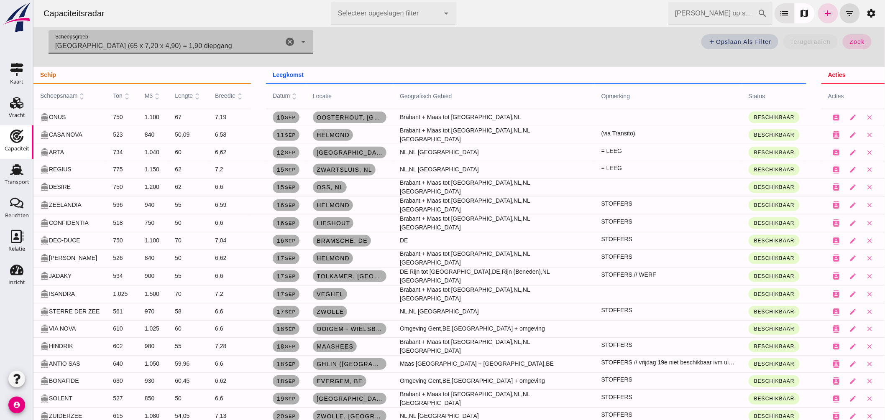
click at [285, 39] on icon "cancel" at bounding box center [289, 42] width 10 height 10
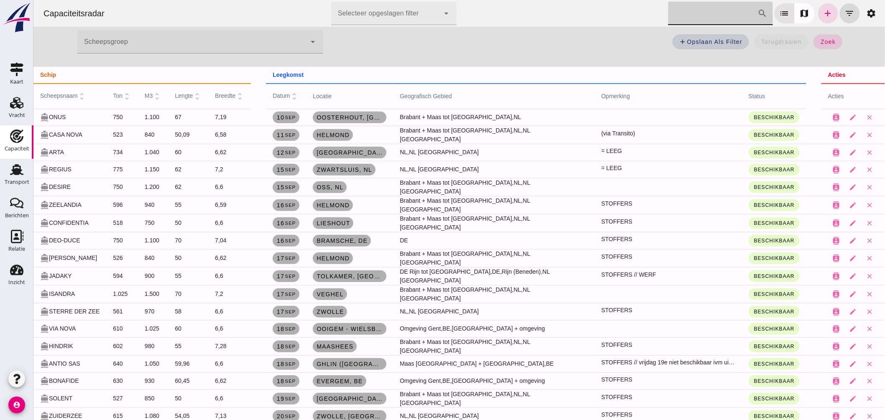
click at [717, 15] on input "Zoek op scheepsnaam" at bounding box center [713, 13] width 90 height 23
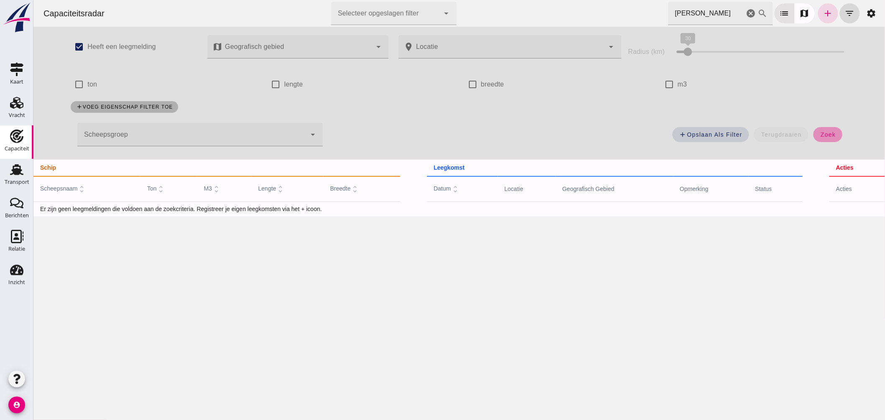
click at [822, 135] on span "zoek" at bounding box center [827, 134] width 15 height 7
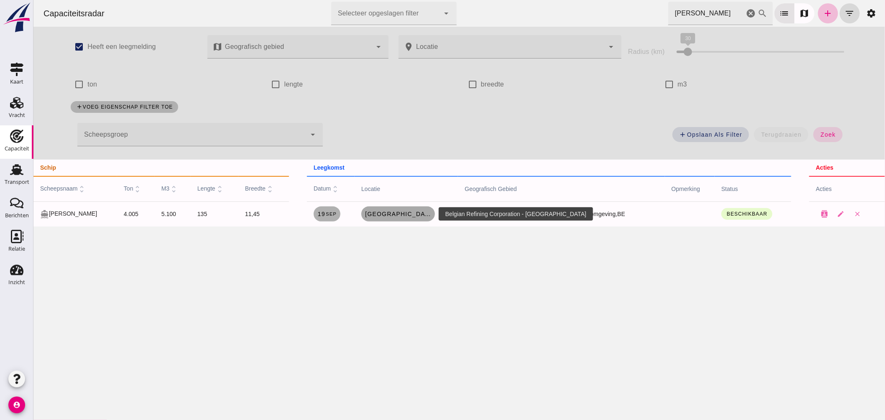
click at [407, 212] on span "Antwerpen" at bounding box center [397, 214] width 67 height 7
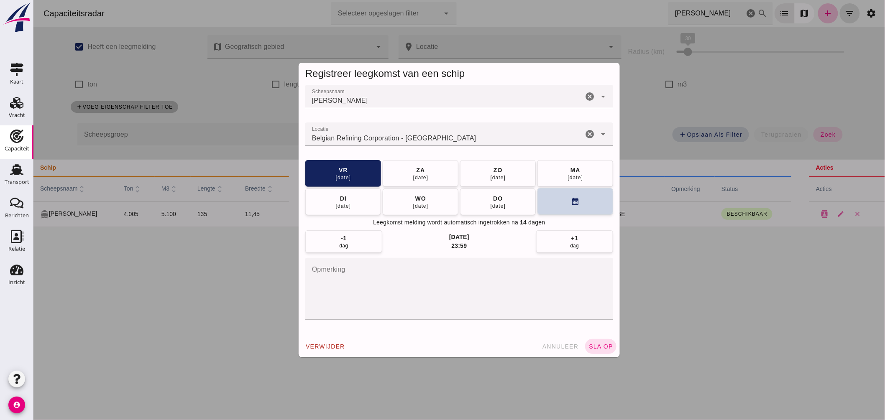
click at [563, 205] on button "calendar_month" at bounding box center [575, 201] width 76 height 27
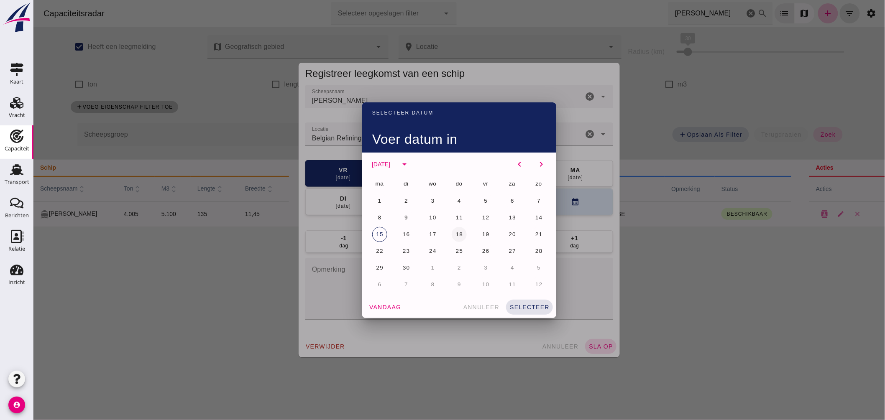
click at [458, 229] on button "18" at bounding box center [458, 234] width 15 height 15
click at [537, 307] on span "selecteer" at bounding box center [529, 307] width 40 height 7
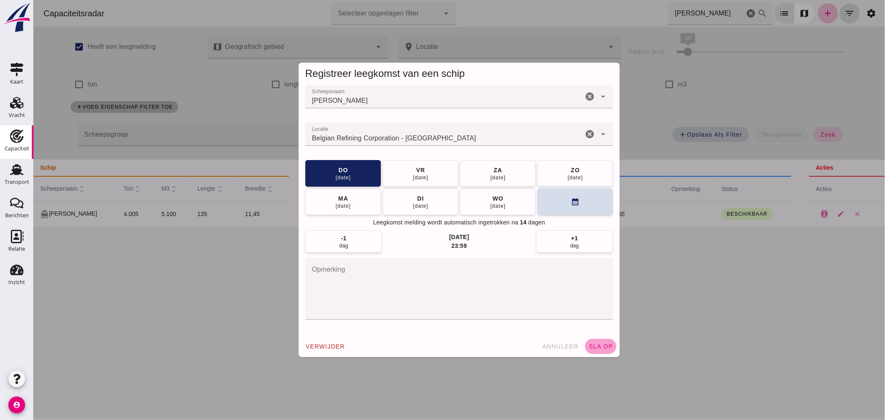
click at [606, 350] on span "sla op" at bounding box center [600, 346] width 25 height 7
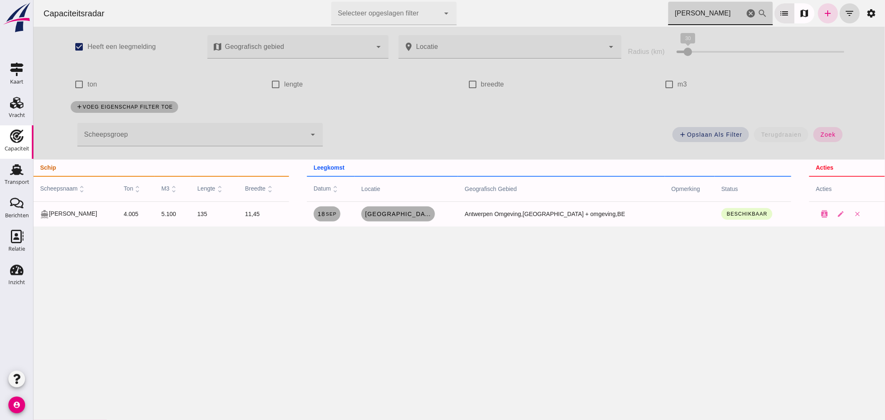
drag, startPoint x: 650, startPoint y: 11, endPoint x: 581, endPoint y: 0, distance: 69.5
click at [583, 0] on div "Capaciteitsradar Selecteer opgeslagen filter Selecteer opgeslagen filter cancel…" at bounding box center [458, 13] width 845 height 27
drag, startPoint x: 655, startPoint y: 17, endPoint x: 552, endPoint y: 18, distance: 102.9
click at [560, 19] on div "Capaciteitsradar Selecteer opgeslagen filter Selecteer opgeslagen filter cancel…" at bounding box center [458, 13] width 845 height 27
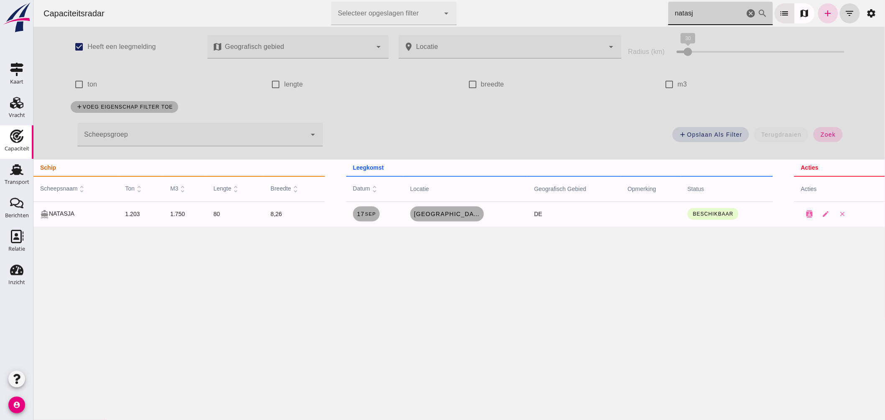
click at [496, 0] on html "Capaciteitsradar Selecteer opgeslagen filter Selecteer opgeslagen filter cancel…" at bounding box center [459, 210] width 852 height 420
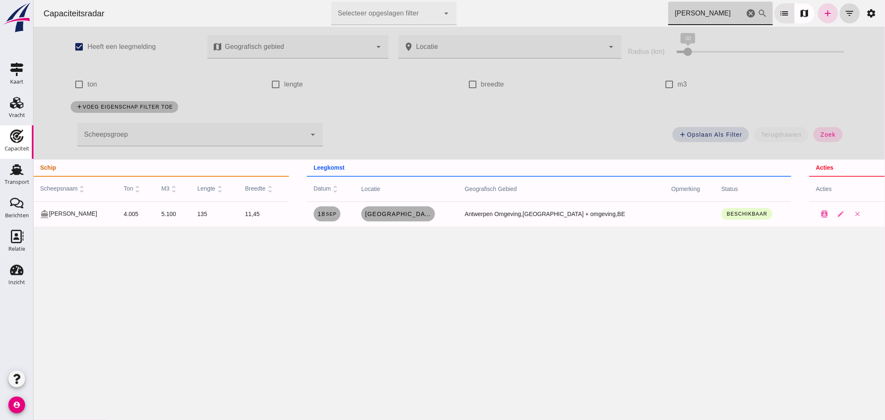
type input "janna"
drag, startPoint x: 746, startPoint y: 9, endPoint x: 612, endPoint y: 179, distance: 216.0
click at [746, 9] on icon "cancel" at bounding box center [751, 13] width 10 height 10
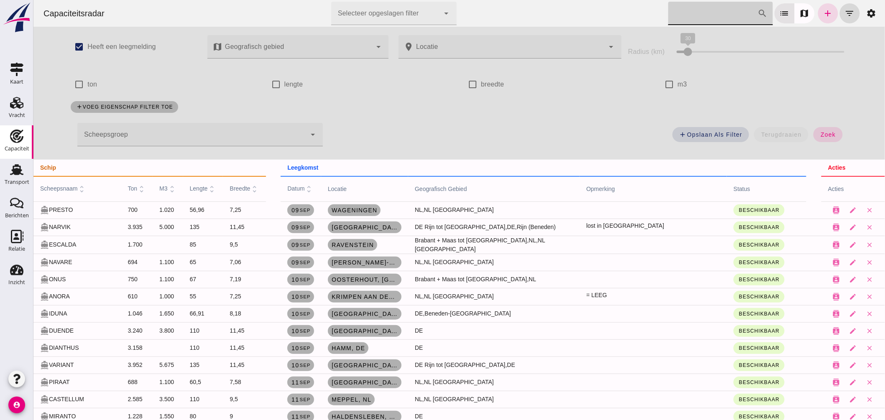
click at [258, 137] on div at bounding box center [191, 134] width 229 height 23
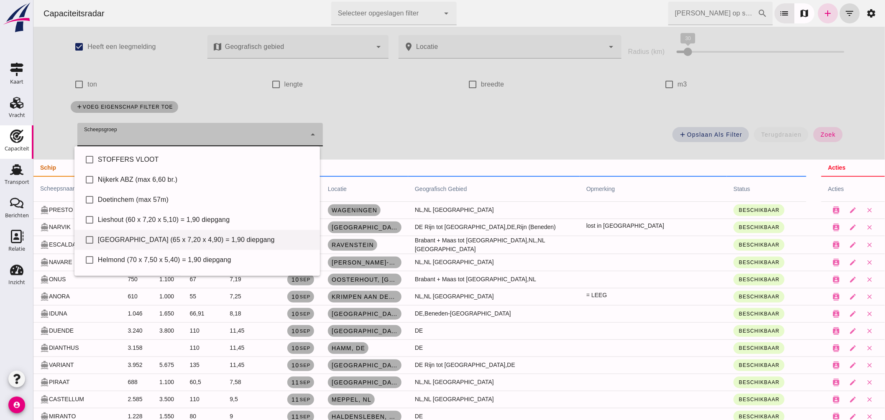
click at [171, 240] on div "Eindhoven (65 x 7,20 x 4,90) = 1,90 diepgang" at bounding box center [204, 240] width 215 height 10
type input "Eindhoven (65 x 7,20 x 4,90) = 1,90 diepgang"
checkbox input "true"
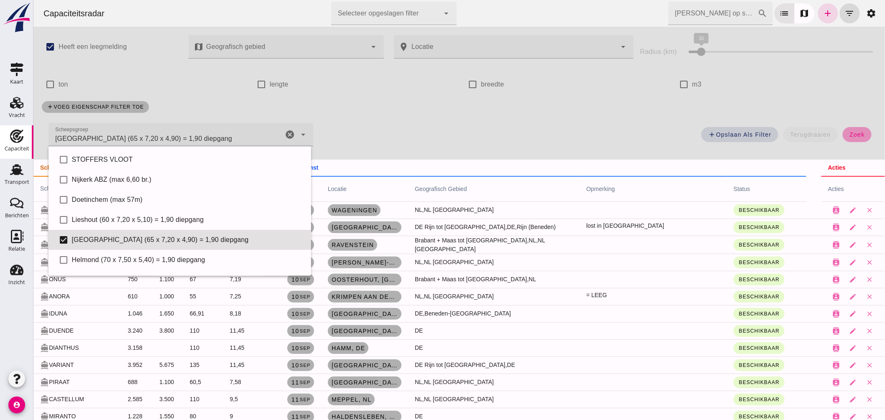
click at [858, 137] on button "zoek" at bounding box center [856, 134] width 29 height 15
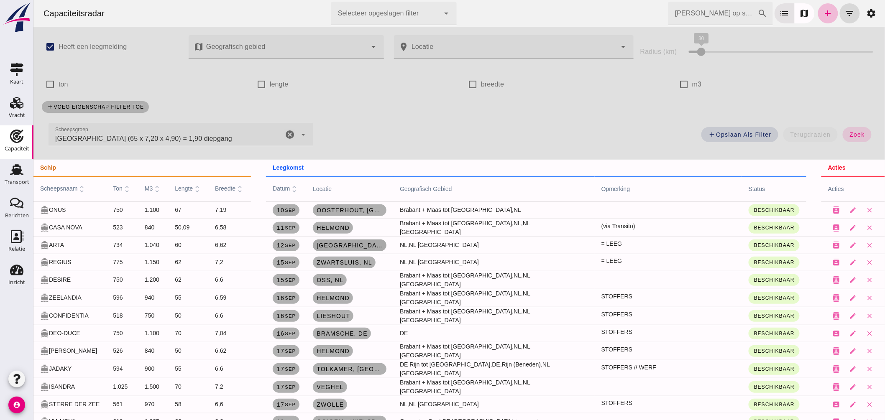
click at [331, 240] on link "Amsterdam, nl" at bounding box center [349, 246] width 74 height 12
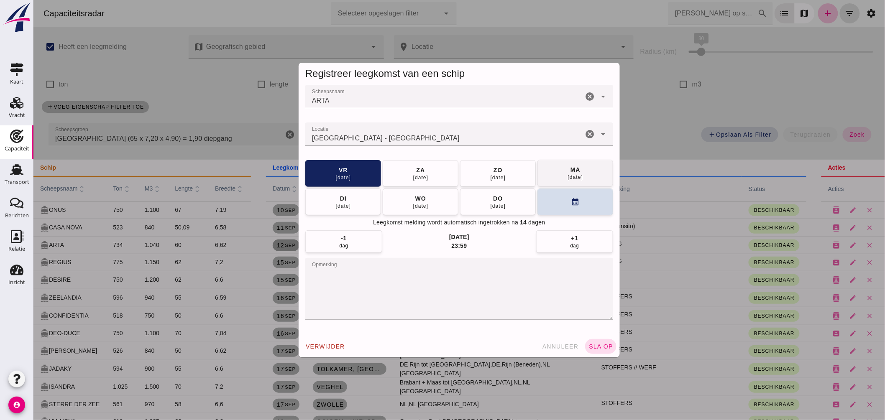
click at [562, 171] on button "ma 15 sep" at bounding box center [575, 173] width 76 height 27
click at [597, 343] on button "sla op" at bounding box center [600, 346] width 31 height 15
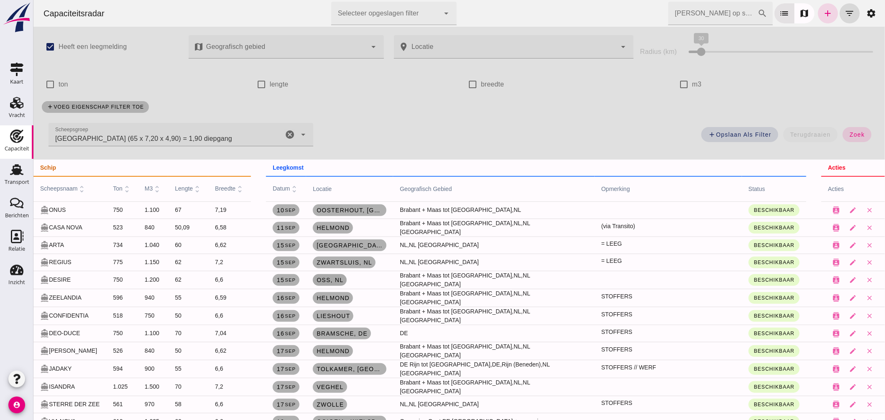
click at [343, 277] on span "Oss, nl" at bounding box center [329, 280] width 27 height 7
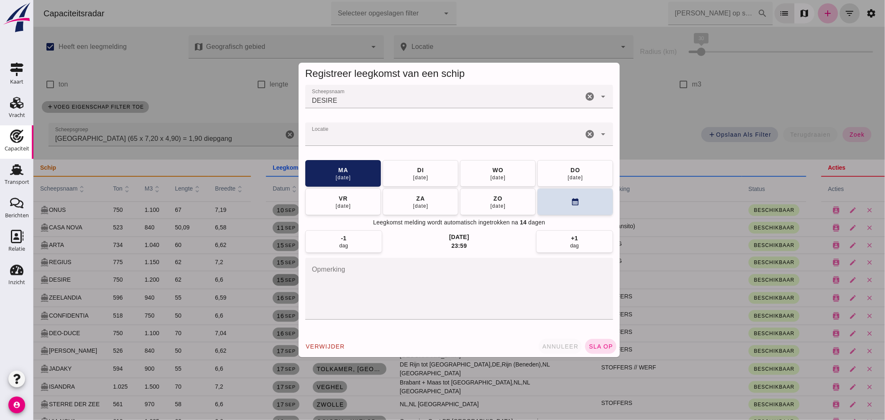
click at [560, 346] on span "annuleer" at bounding box center [560, 346] width 37 height 7
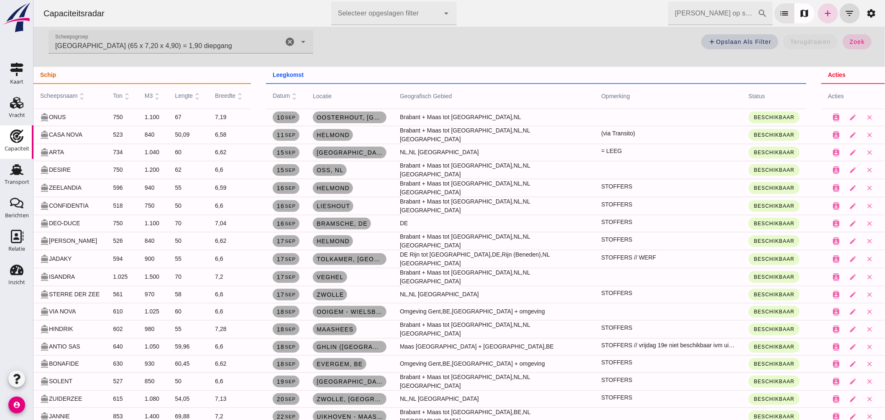
scroll to position [139, 0]
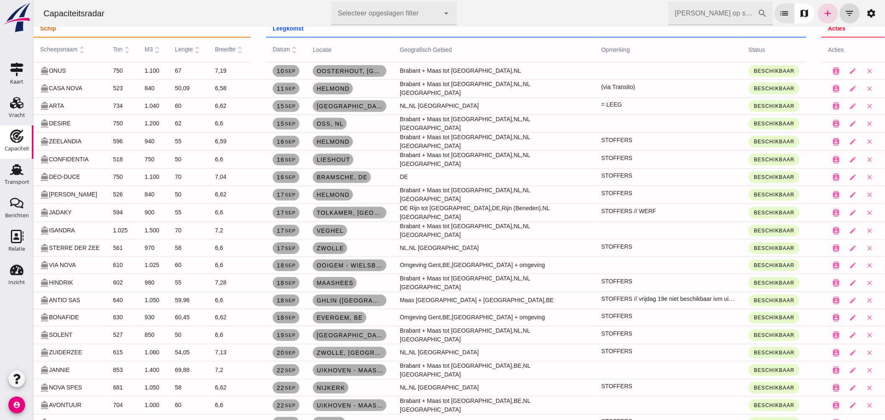
click at [684, 13] on input "Zoek op scheepsnaam" at bounding box center [713, 13] width 90 height 23
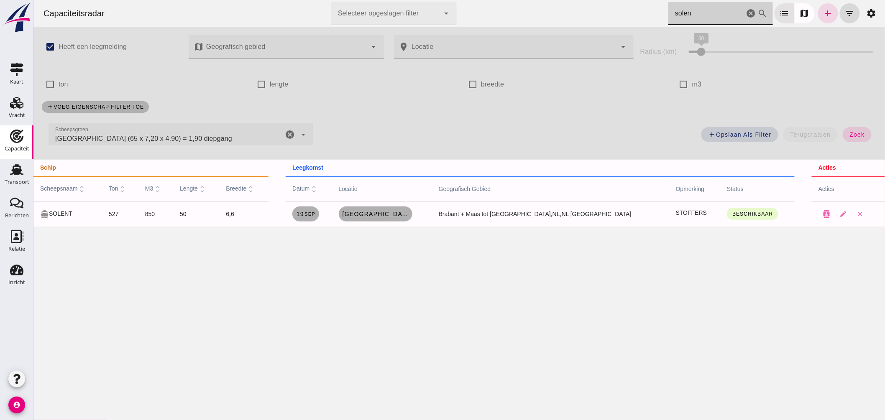
scroll to position [0, 0]
drag, startPoint x: 693, startPoint y: 8, endPoint x: 542, endPoint y: 8, distance: 151.0
click at [548, 8] on div "Capaciteitsradar Selecteer opgeslagen filter Selecteer opgeslagen filter cancel…" at bounding box center [458, 13] width 845 height 27
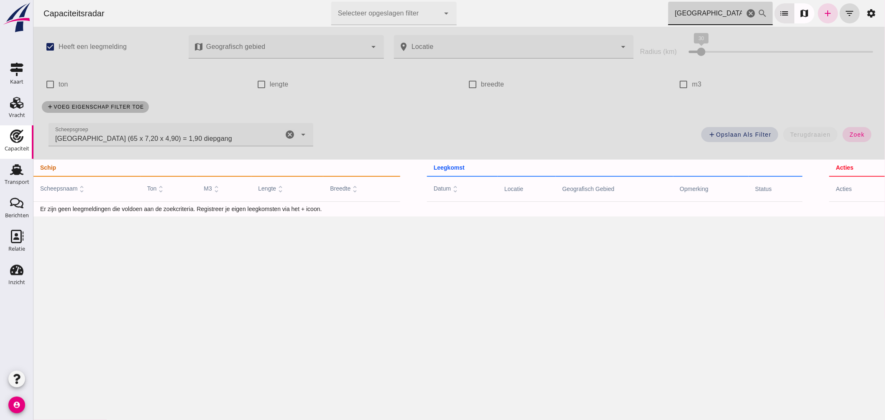
drag, startPoint x: 285, startPoint y: 134, endPoint x: 301, endPoint y: 140, distance: 17.3
click at [285, 134] on icon "cancel" at bounding box center [289, 135] width 10 height 10
type input "miami"
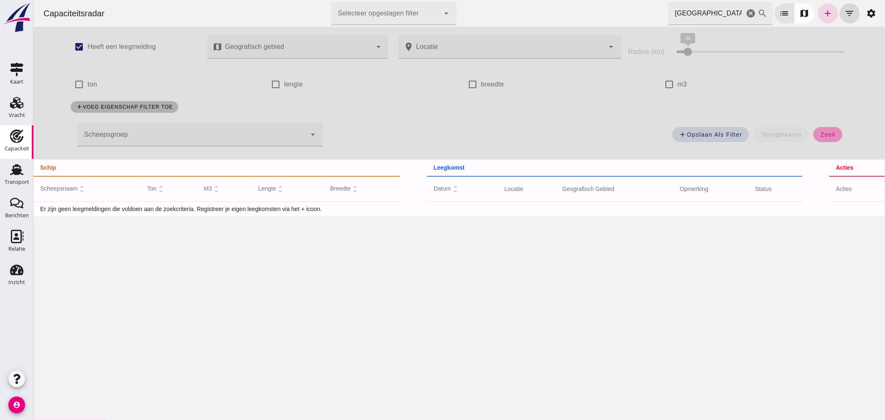
click at [831, 136] on span "zoek" at bounding box center [827, 134] width 15 height 7
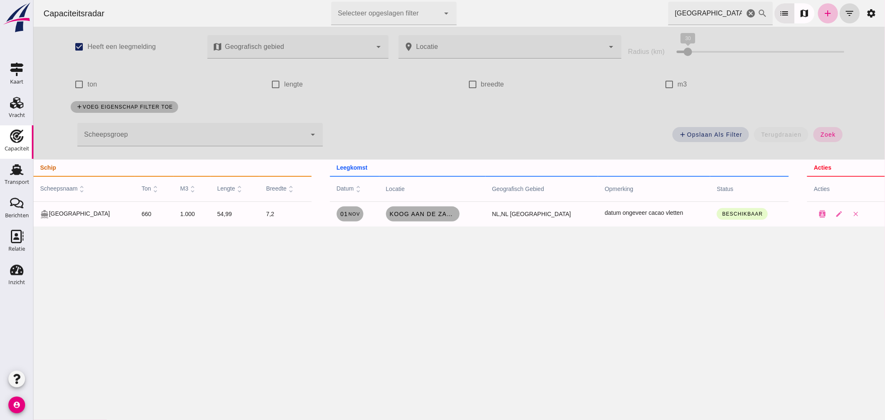
drag, startPoint x: 708, startPoint y: 11, endPoint x: 532, endPoint y: 15, distance: 176.1
click at [544, 16] on div "Capaciteitsradar Selecteer opgeslagen filter Selecteer opgeslagen filter cancel…" at bounding box center [458, 13] width 845 height 27
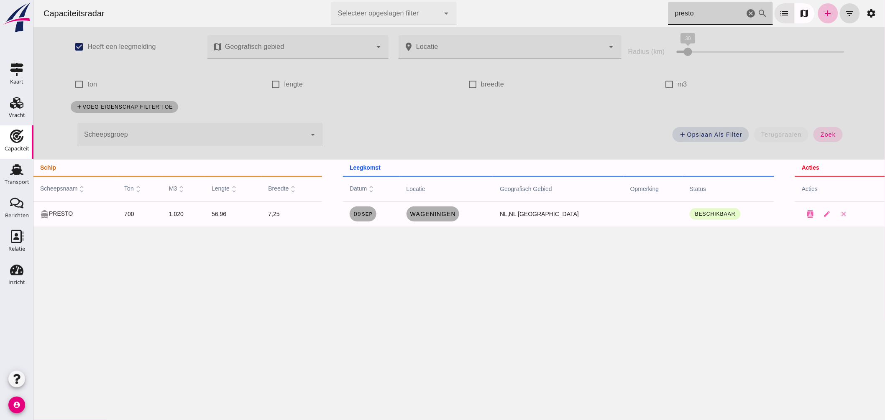
drag, startPoint x: 606, startPoint y: 8, endPoint x: 507, endPoint y: -2, distance: 100.0
click at [507, 0] on html "Capaciteitsradar Selecteer opgeslagen filter Selecteer opgeslagen filter cancel…" at bounding box center [459, 210] width 852 height 420
drag, startPoint x: 670, startPoint y: 15, endPoint x: 509, endPoint y: 3, distance: 161.9
click at [511, 5] on div "Capaciteitsradar Selecteer opgeslagen filter Selecteer opgeslagen filter cancel…" at bounding box center [458, 13] width 845 height 27
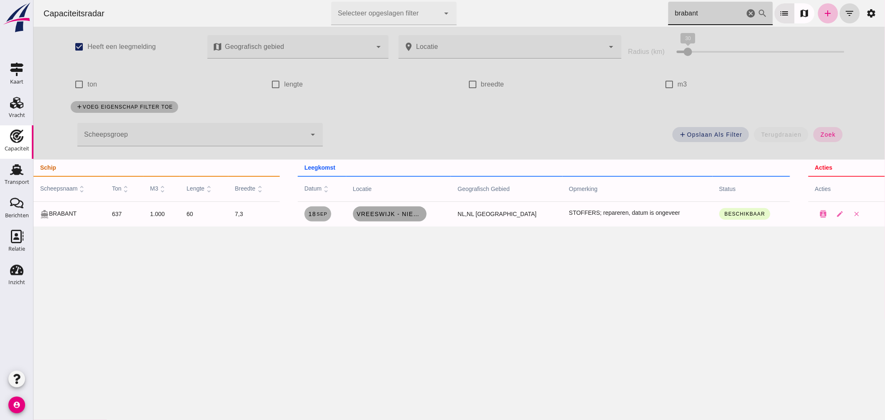
type input "brabant"
click at [411, 211] on span "Vreeswijk - Nieuwegein, nl" at bounding box center [389, 214] width 67 height 7
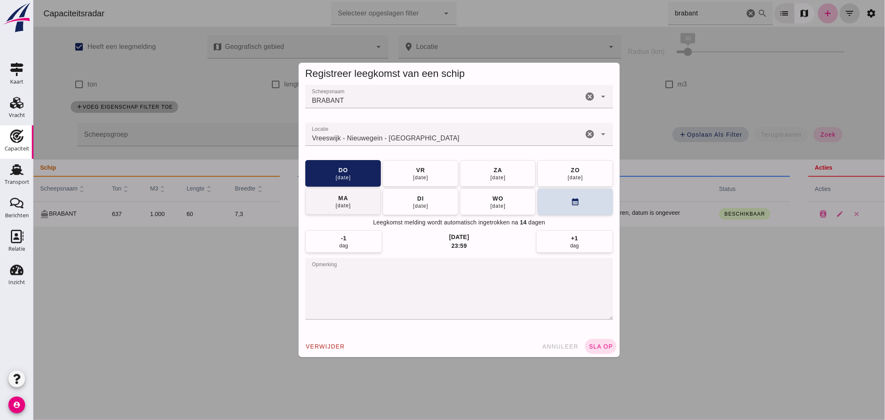
click at [348, 204] on div "22 sep" at bounding box center [343, 205] width 16 height 7
click at [594, 345] on span "sla op" at bounding box center [600, 346] width 25 height 7
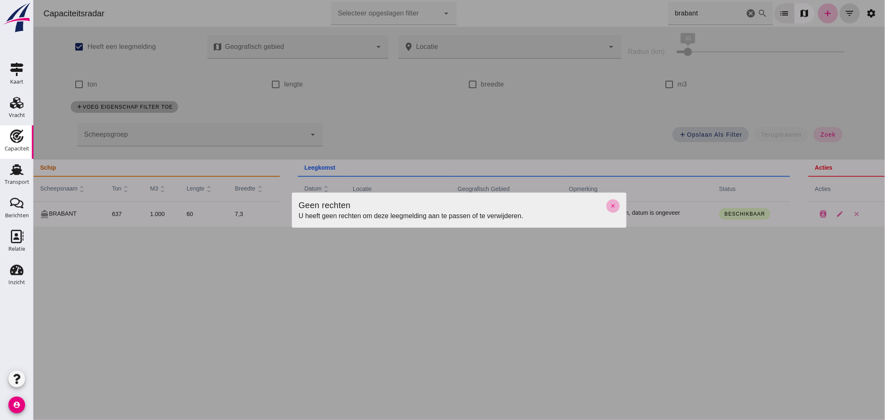
click at [611, 202] on button "close" at bounding box center [612, 206] width 13 height 13
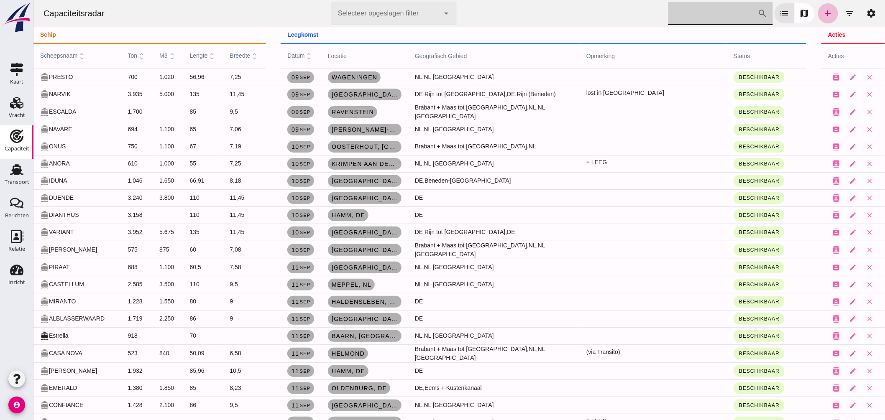
click at [668, 19] on input "Zoek op scheepsnaam" at bounding box center [713, 13] width 90 height 23
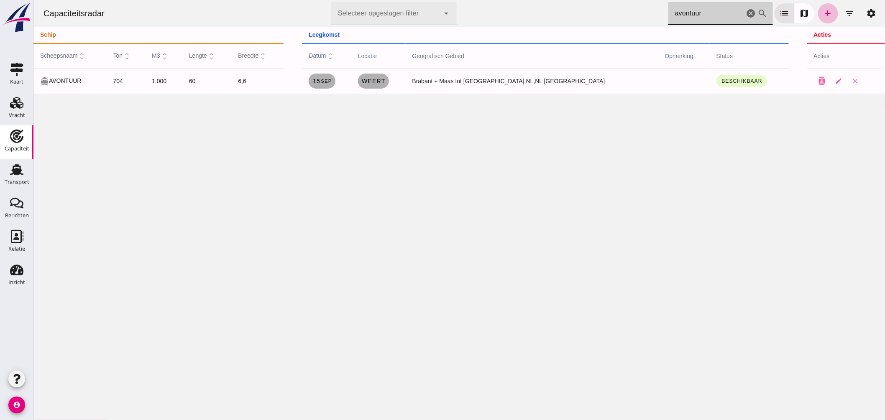
type input "avontuur"
click at [747, 15] on icon "cancel" at bounding box center [751, 13] width 10 height 10
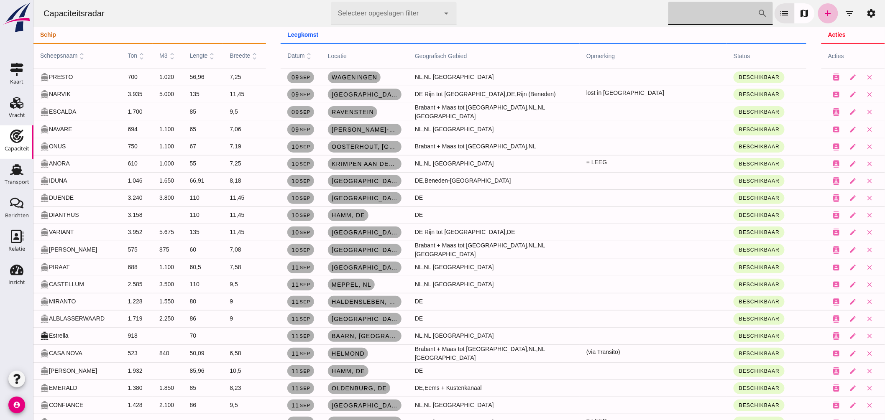
click at [668, 15] on input "Zoek op scheepsnaam" at bounding box center [713, 13] width 90 height 23
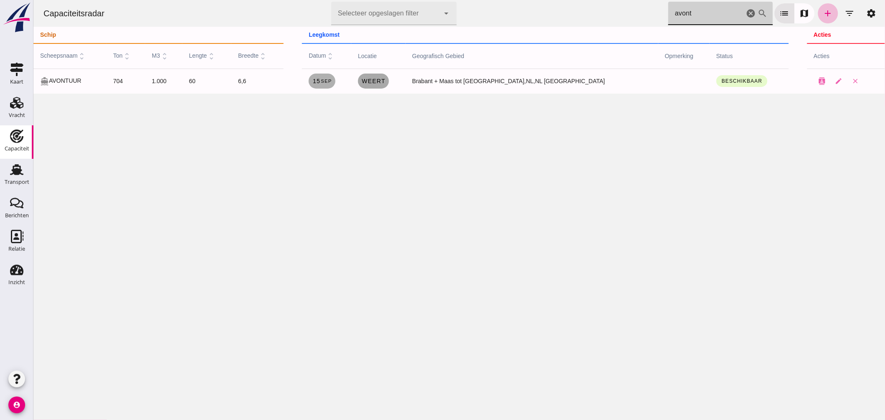
type input "avont"
click at [385, 79] on span "Weert" at bounding box center [373, 81] width 24 height 7
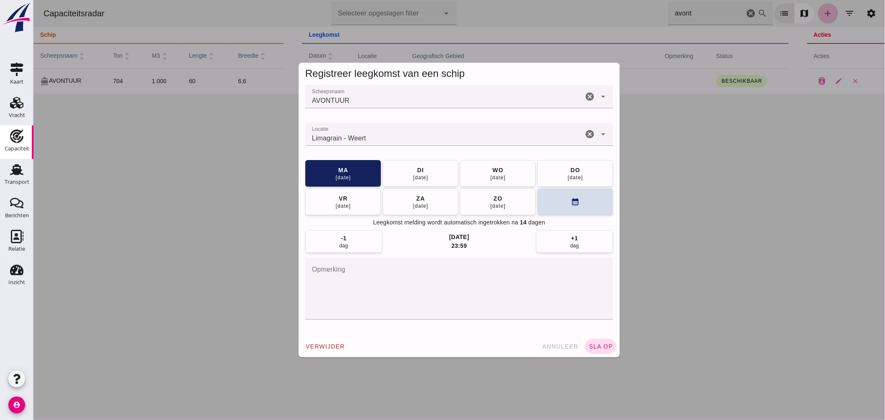
click at [411, 135] on input "Locatie" at bounding box center [444, 138] width 278 height 10
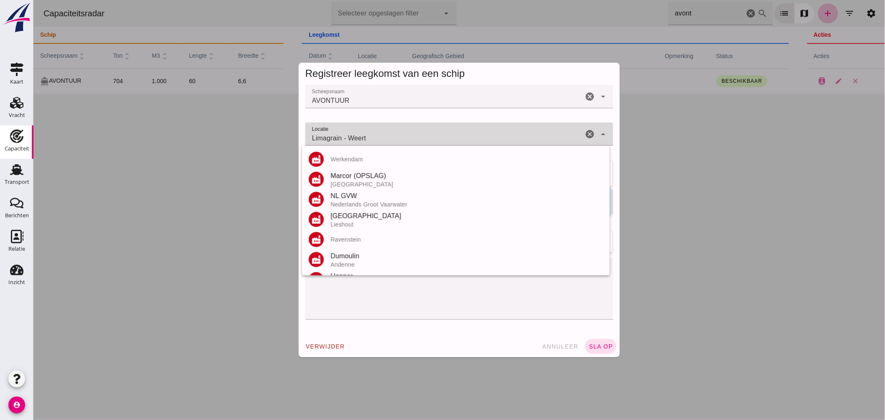
click at [411, 135] on input "Limagrain - Weert" at bounding box center [444, 138] width 278 height 10
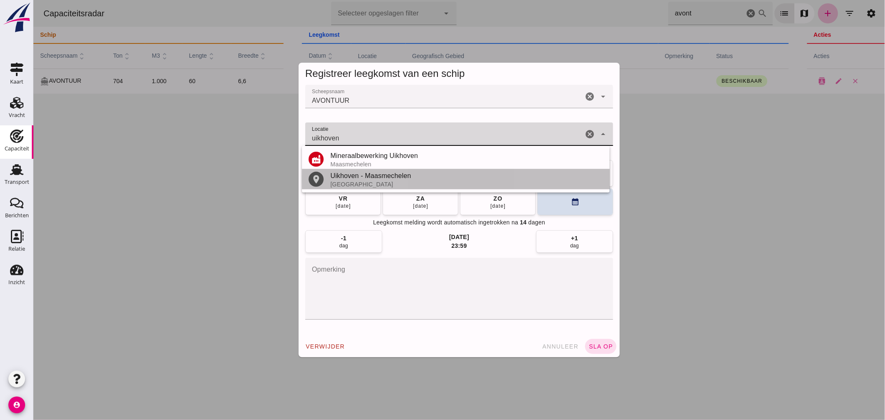
click at [394, 179] on div "Uikhoven - Maasmechelen" at bounding box center [466, 176] width 273 height 10
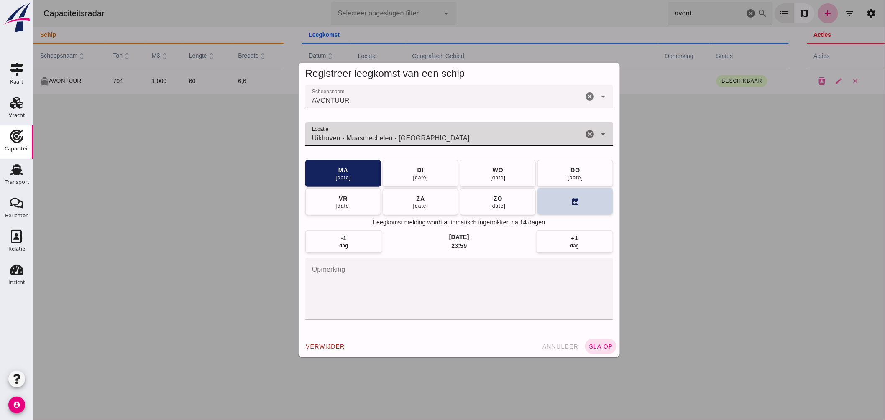
type input "Uikhoven - Maasmechelen - Limburg"
click at [557, 211] on button "calendar_month" at bounding box center [575, 201] width 76 height 27
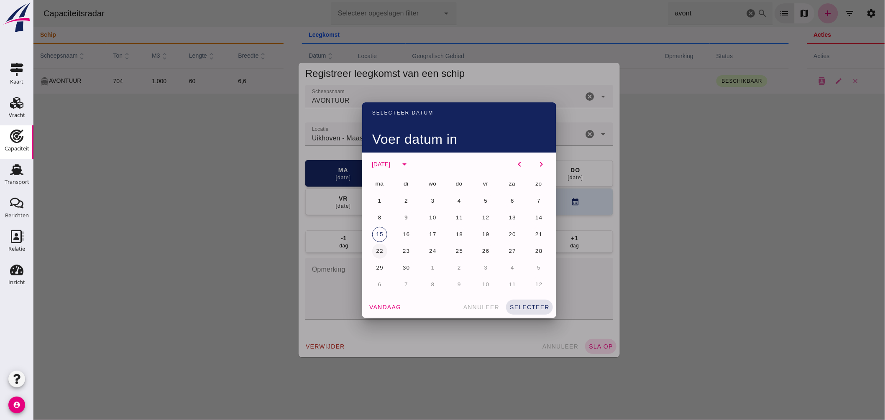
click at [375, 249] on span "22" at bounding box center [379, 251] width 8 height 6
click at [524, 307] on span "selecteer" at bounding box center [529, 307] width 40 height 7
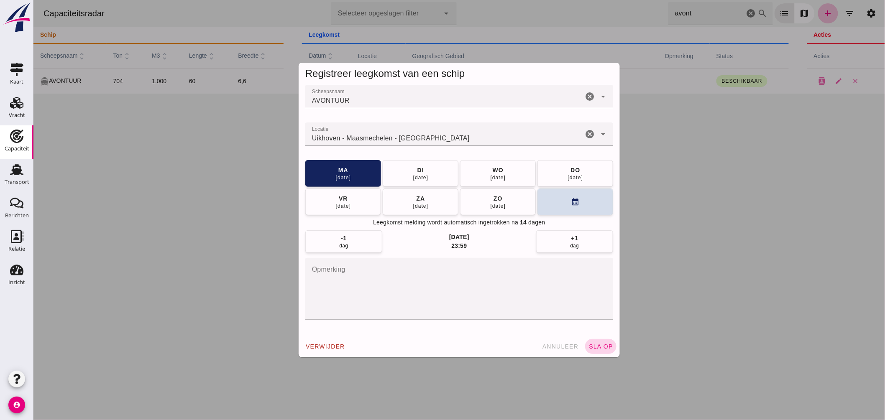
click at [592, 341] on button "sla op" at bounding box center [600, 346] width 31 height 15
click at [460, 138] on input "Uikhoven - Maasmechelen - Limburg" at bounding box center [444, 138] width 278 height 10
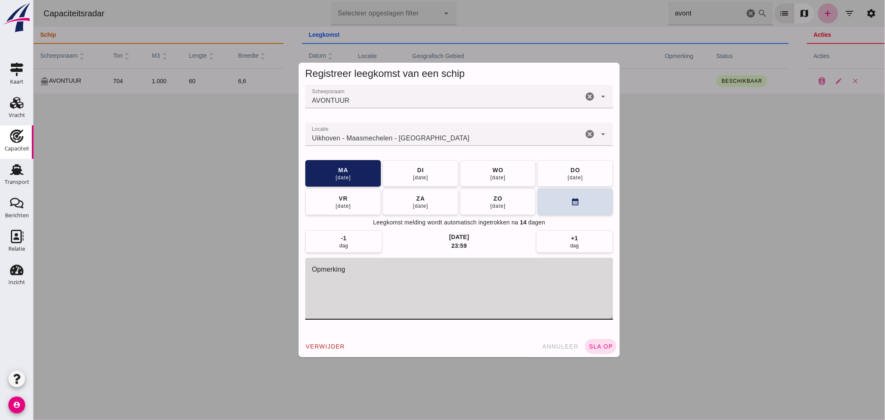
click at [494, 299] on textarea "opmerking" at bounding box center [459, 289] width 308 height 62
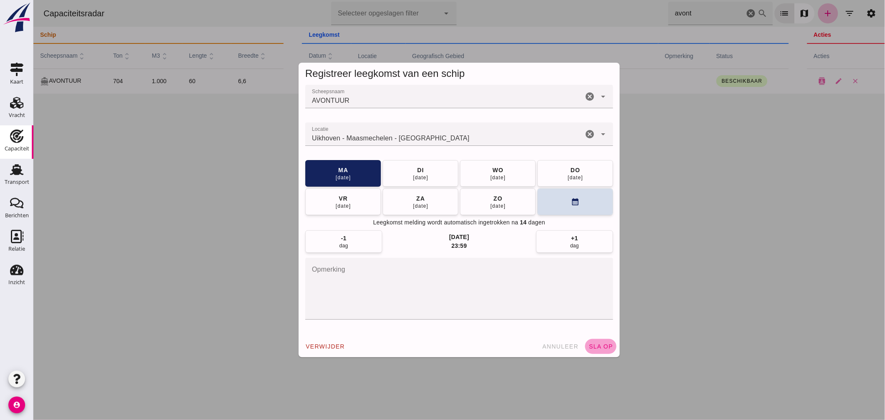
click at [590, 341] on button "sla op" at bounding box center [600, 346] width 31 height 15
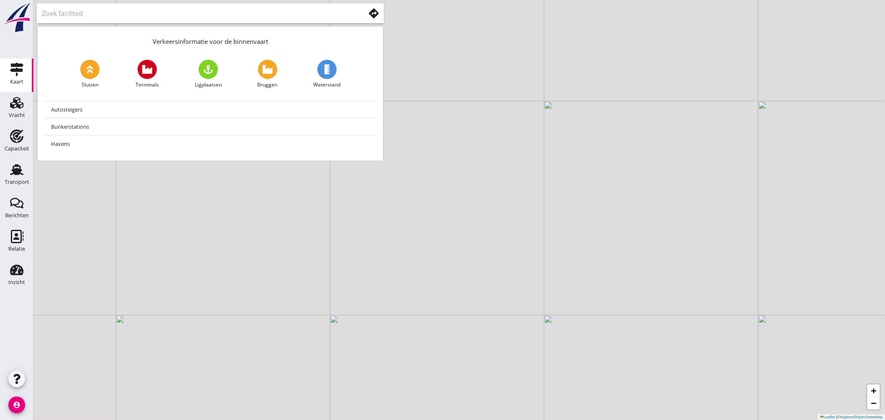
click at [373, 12] on use at bounding box center [374, 13] width 10 height 10
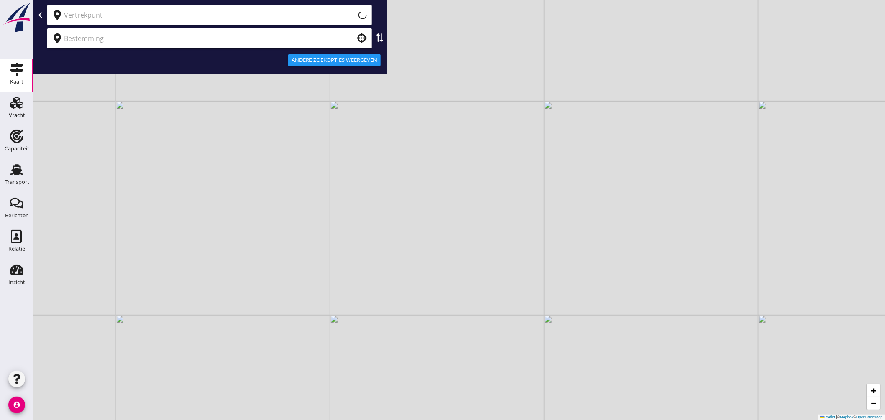
type input "Huidige locatie (apparaat)"
click at [143, 43] on input "text" at bounding box center [203, 38] width 279 height 13
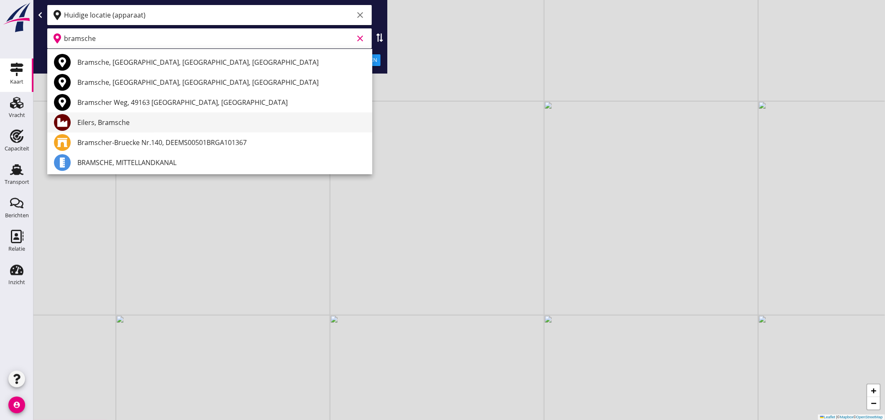
click at [123, 119] on div "Eilers, Bramsche" at bounding box center [221, 123] width 288 height 10
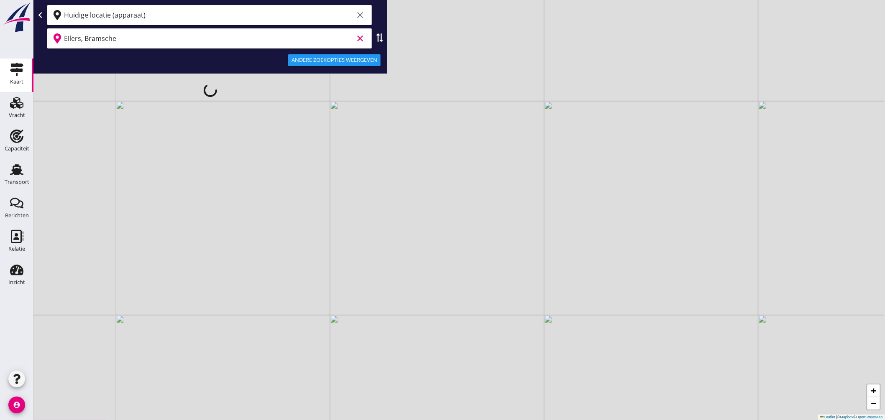
type input "Eilers, Bramsche"
click at [352, 59] on div "Andere zoekopties weergeven" at bounding box center [335, 60] width 86 height 8
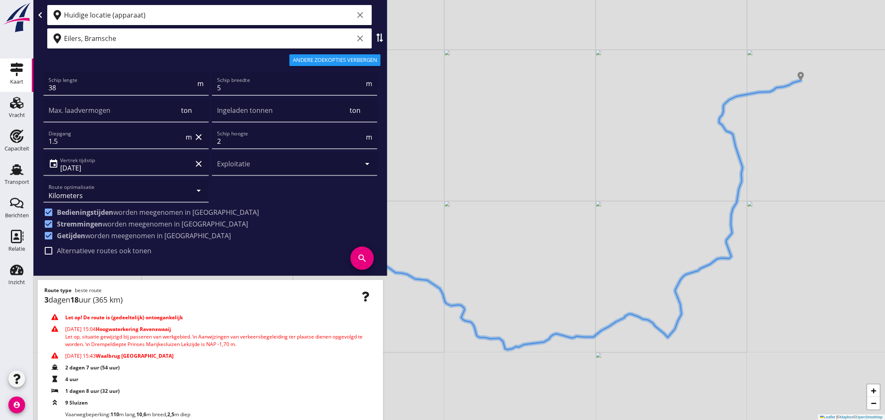
scroll to position [51, 0]
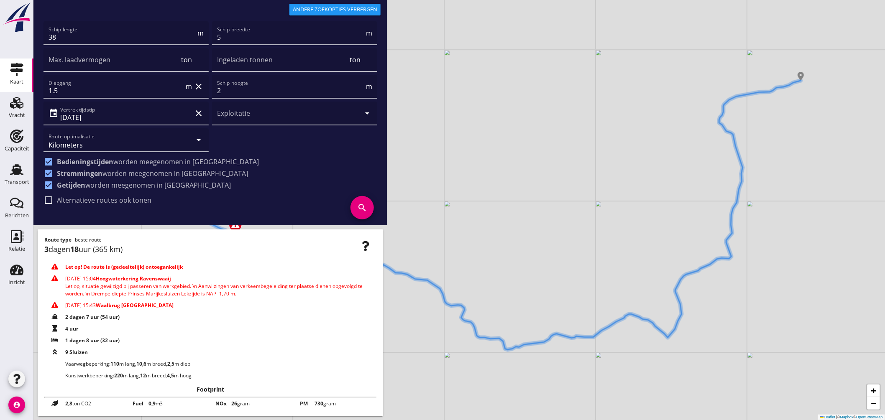
click at [52, 340] on use at bounding box center [54, 340] width 7 height 4
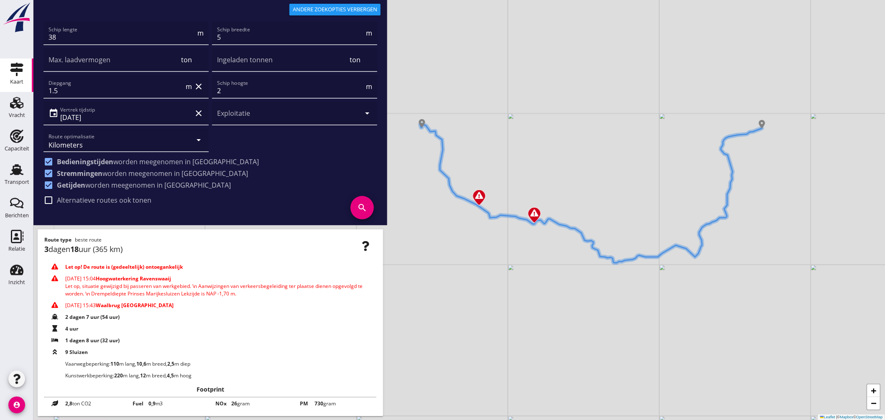
drag, startPoint x: 532, startPoint y: 199, endPoint x: 638, endPoint y: 208, distance: 106.2
click at [638, 208] on div "+ − Leaflet | © Mapbox © OpenStreetMap" at bounding box center [459, 210] width 852 height 420
